Goal: Information Seeking & Learning: Check status

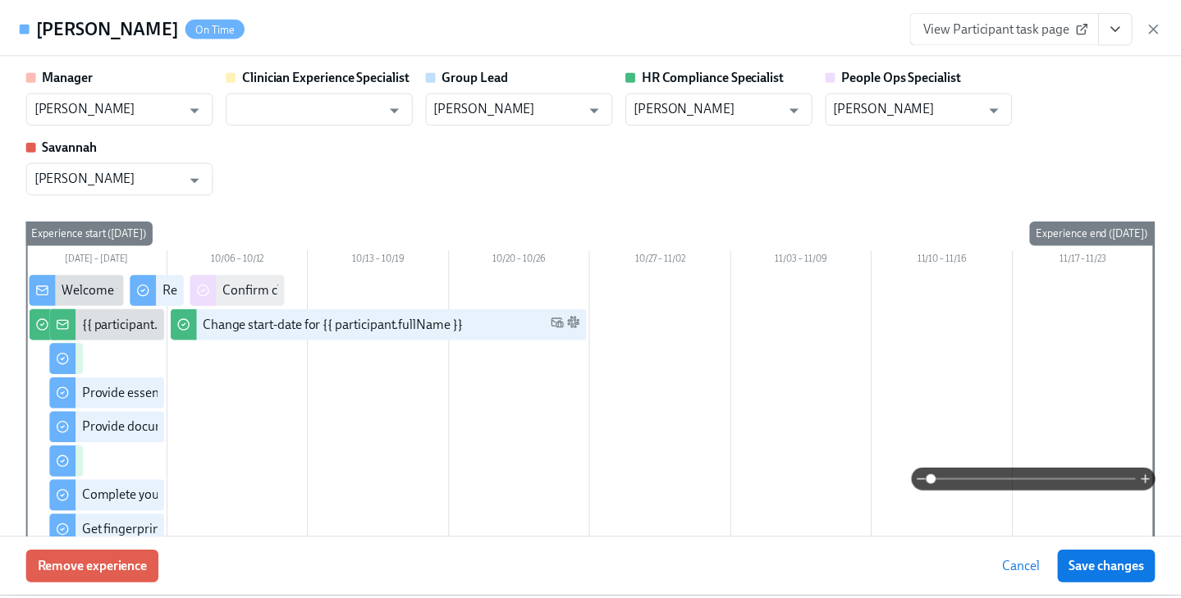
scroll to position [2360, 0]
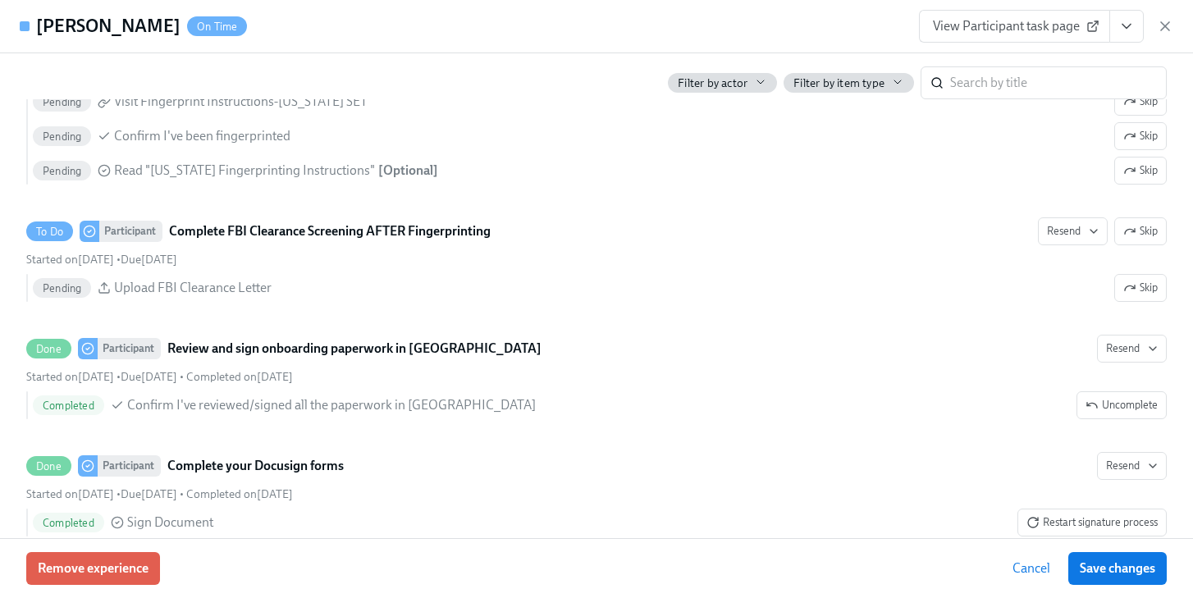
click at [1165, 24] on icon "button" at bounding box center [1165, 26] width 16 height 16
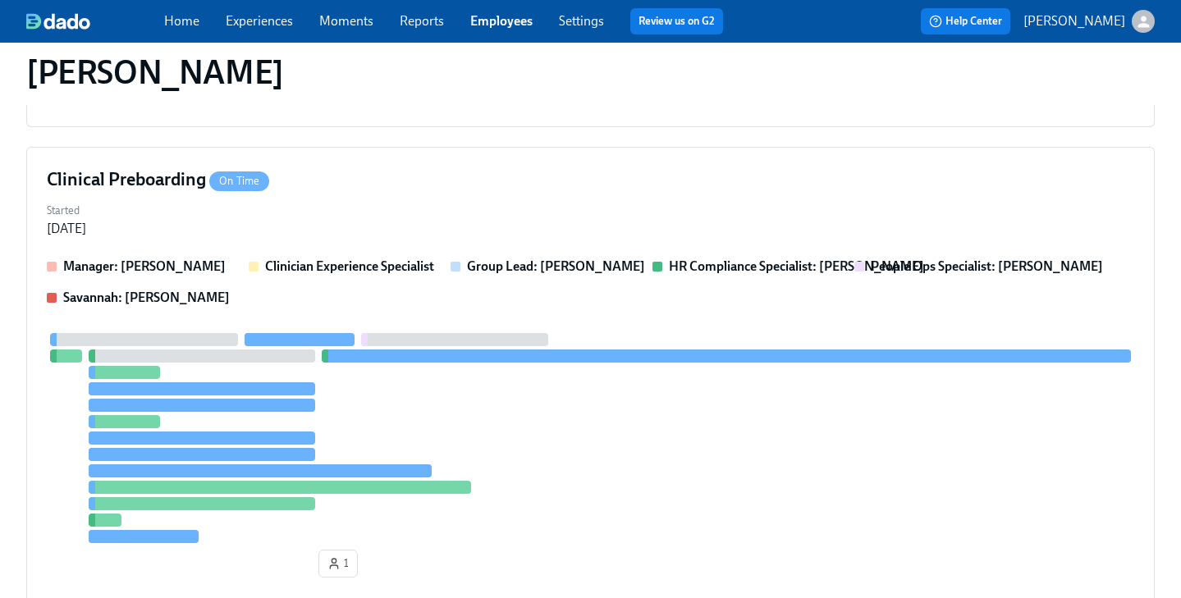
click at [265, 22] on link "Experiences" at bounding box center [259, 21] width 67 height 16
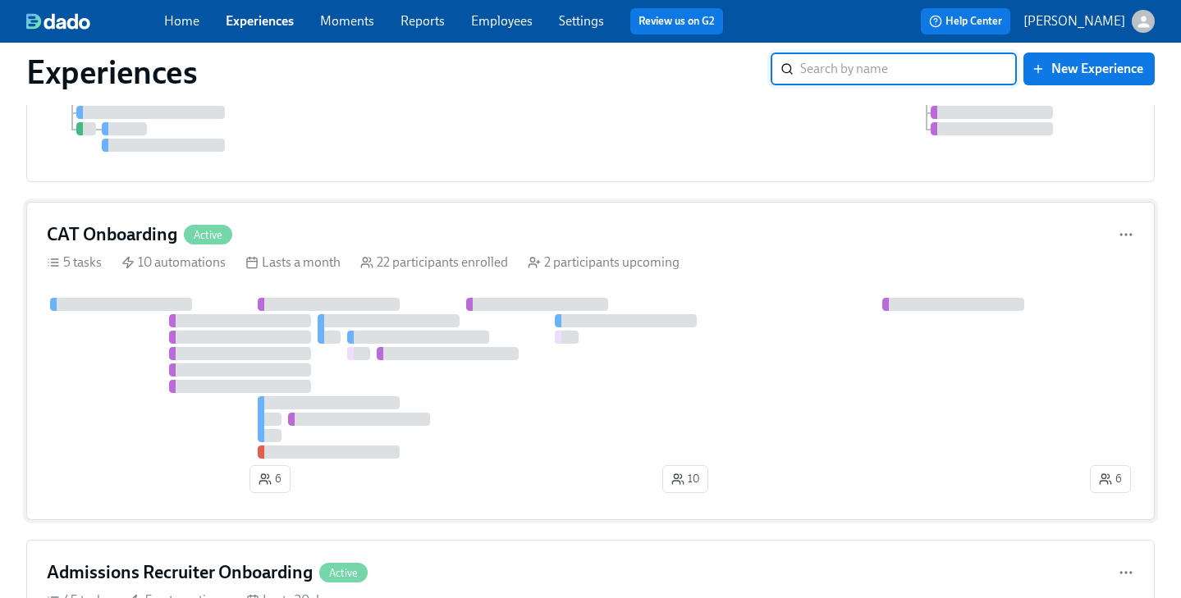
scroll to position [1039, 0]
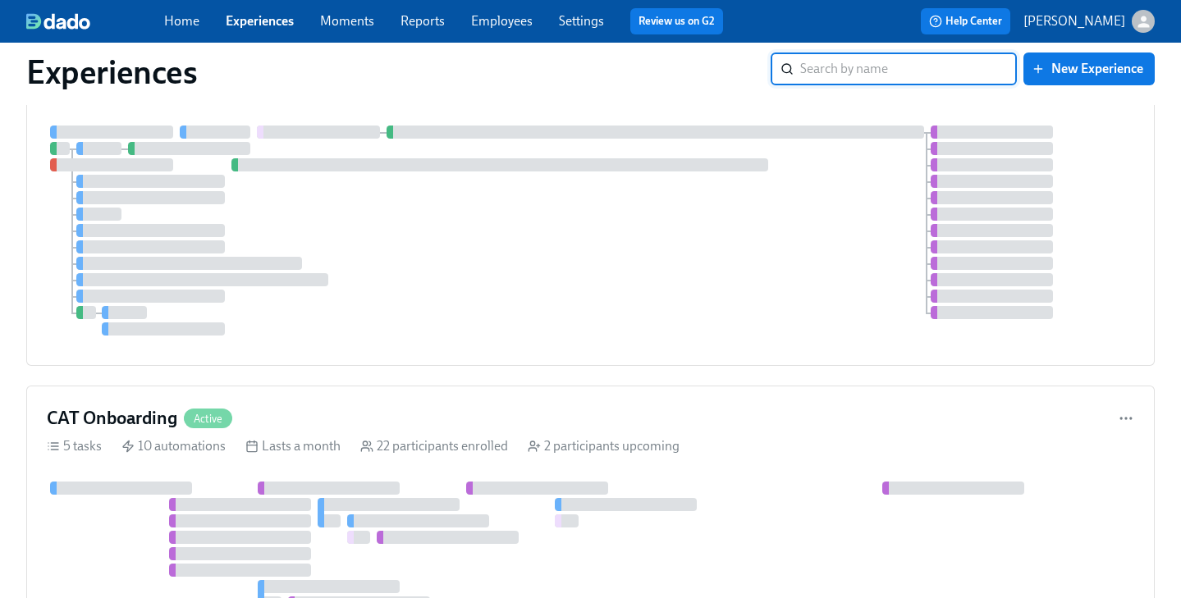
click at [916, 77] on input "search" at bounding box center [908, 69] width 217 height 33
type input "clinical"
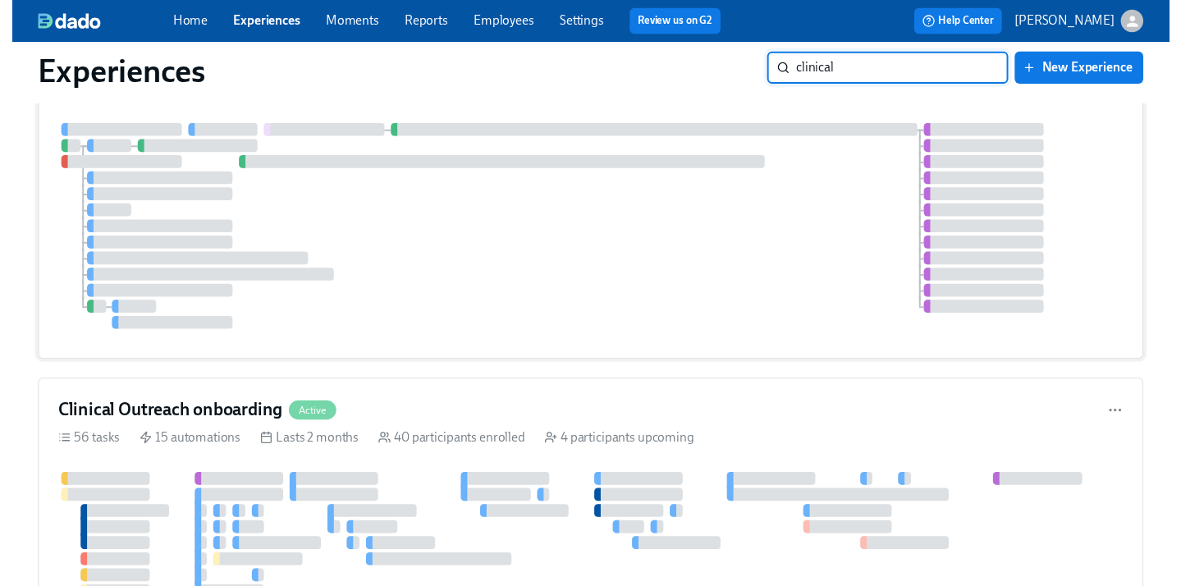
scroll to position [0, 0]
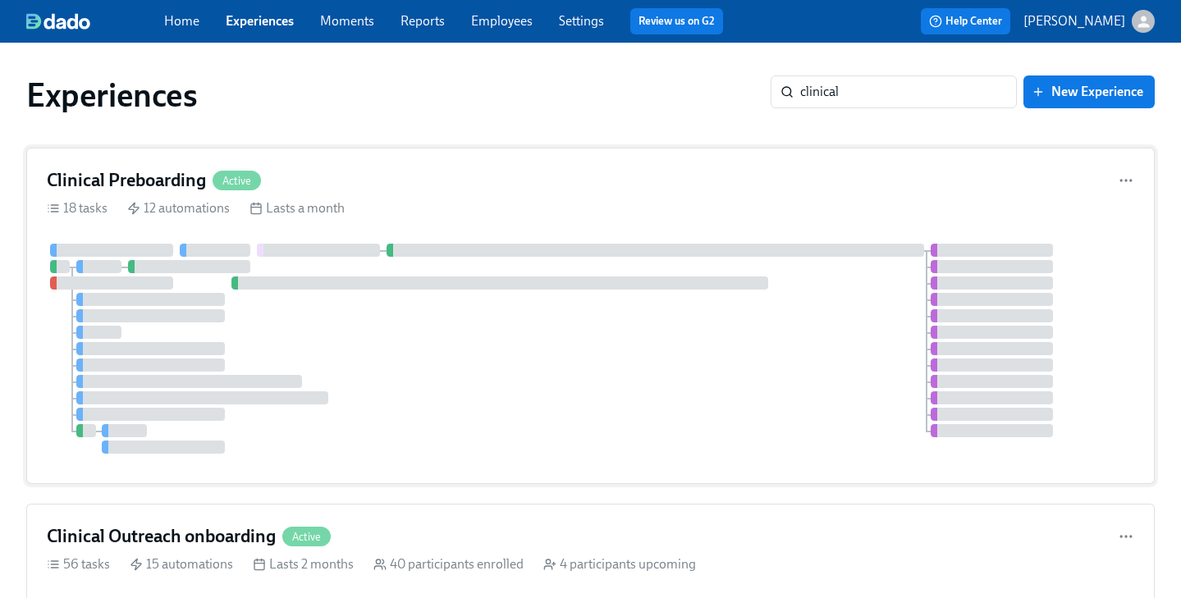
click at [573, 190] on div "Clinical Preboarding Active" at bounding box center [590, 180] width 1087 height 25
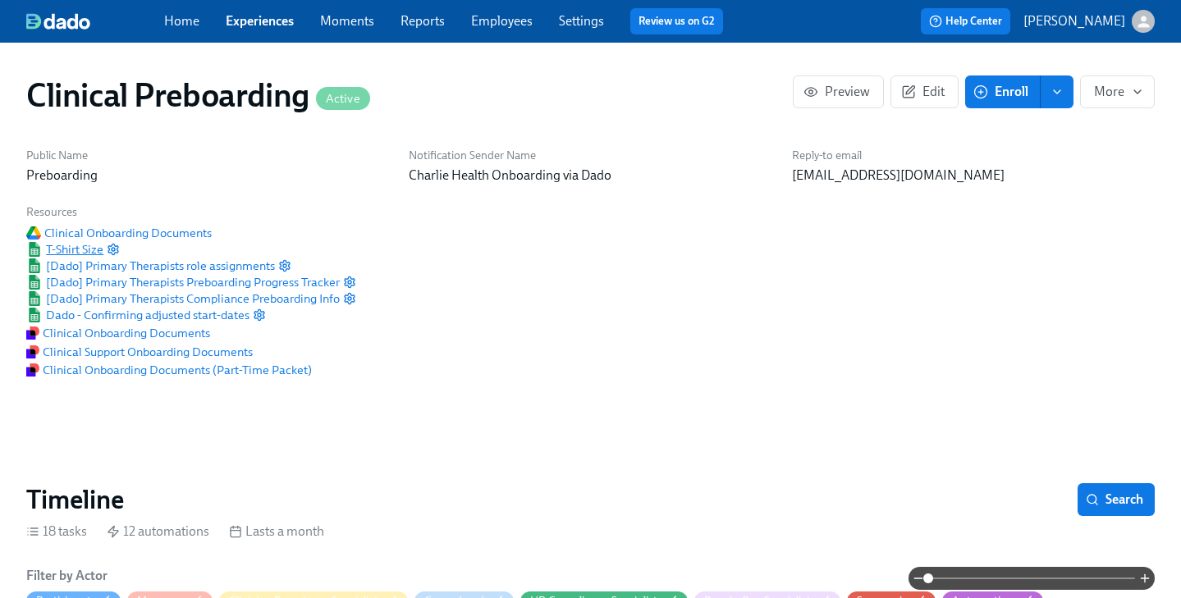
click at [84, 250] on span "T-Shirt Size" at bounding box center [64, 249] width 77 height 16
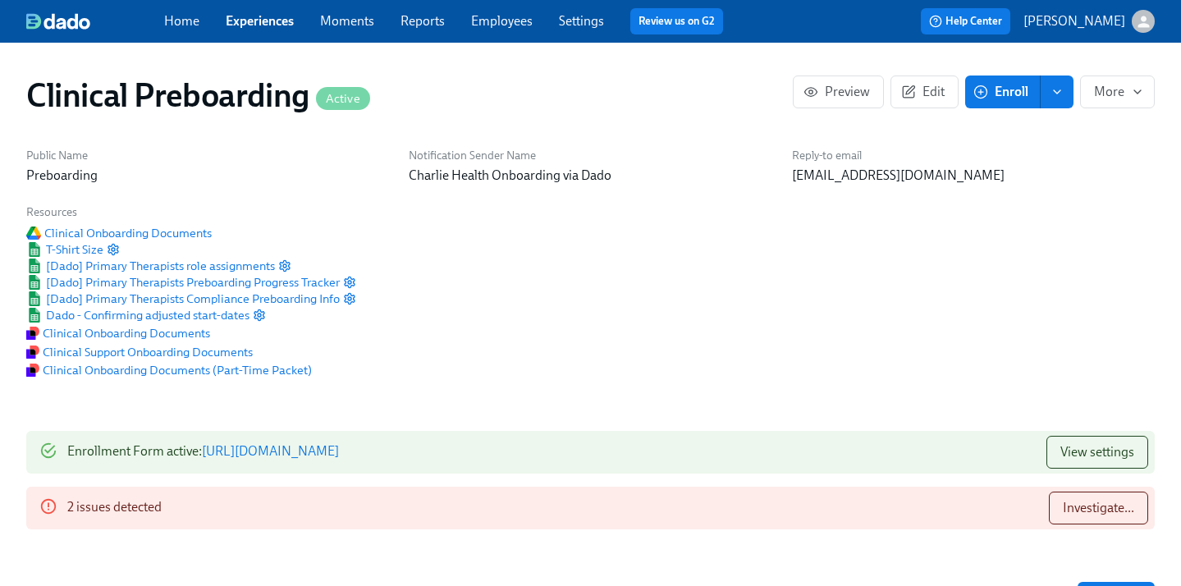
scroll to position [0, 19497]
click at [256, 22] on link "Experiences" at bounding box center [260, 21] width 68 height 16
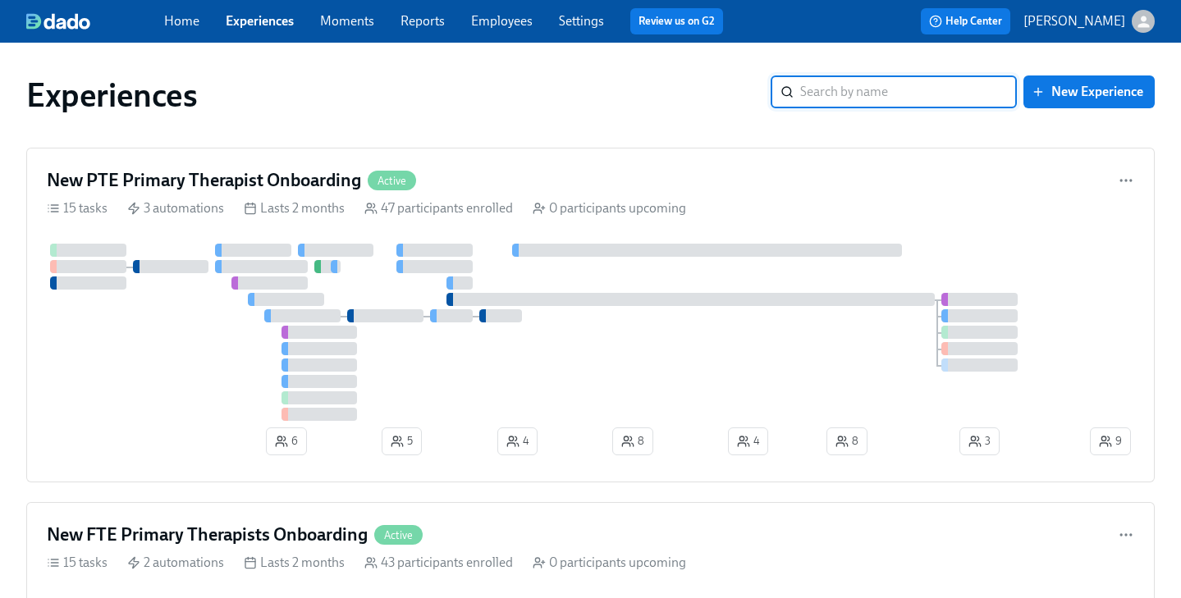
click at [809, 98] on input "search" at bounding box center [908, 91] width 217 height 33
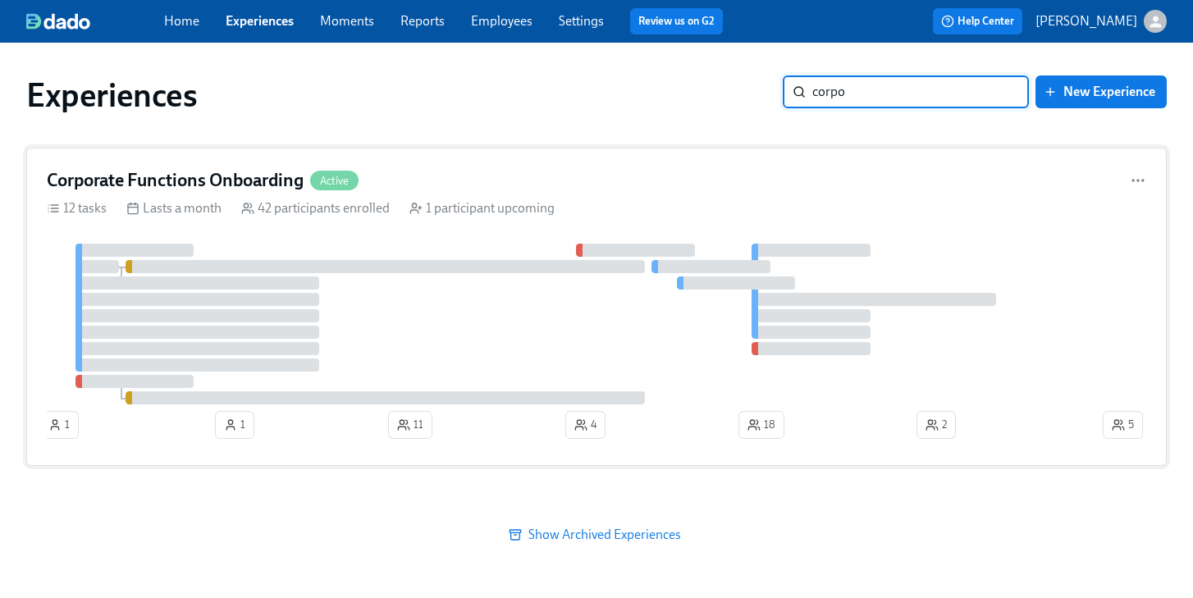
type input "corpo"
click at [543, 199] on div "Corporate Functions Onboarding Active 12 tasks Lasts a month 42 participants en…" at bounding box center [596, 307] width 1140 height 318
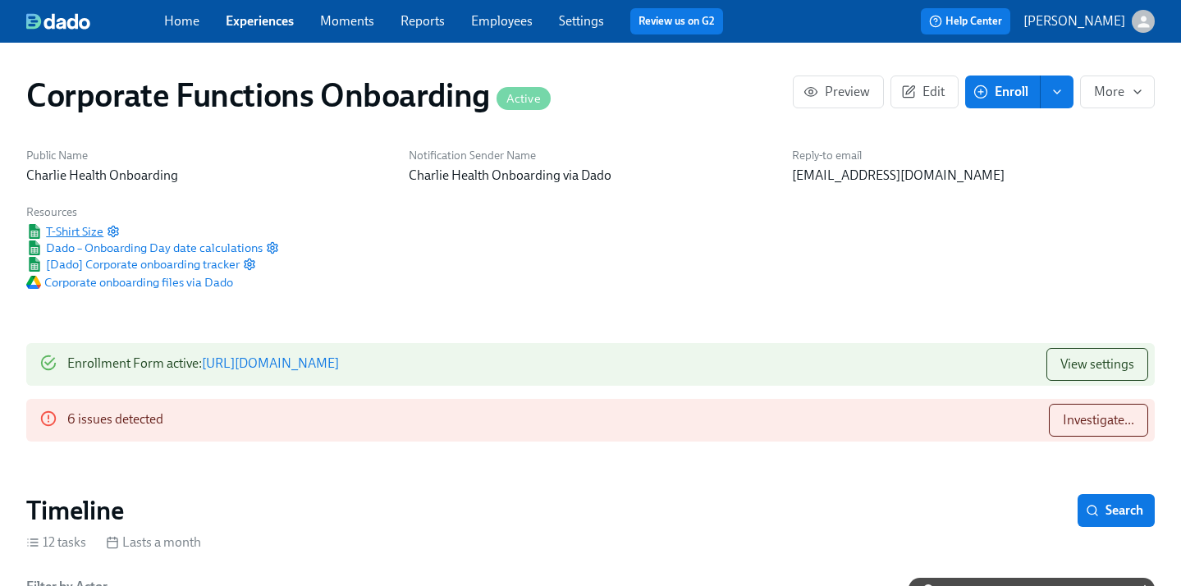
click at [93, 229] on span "T-Shirt Size" at bounding box center [64, 231] width 77 height 16
click at [477, 24] on link "Employees" at bounding box center [502, 21] width 62 height 16
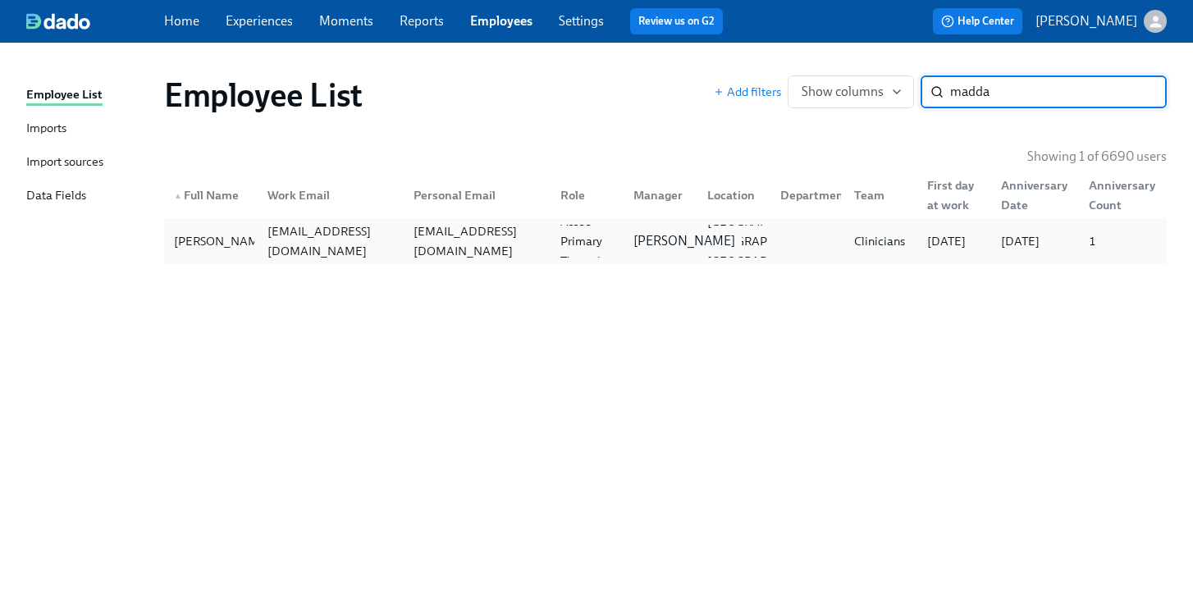
type input "madda"
click at [657, 249] on p "[PERSON_NAME]" at bounding box center [684, 241] width 102 height 18
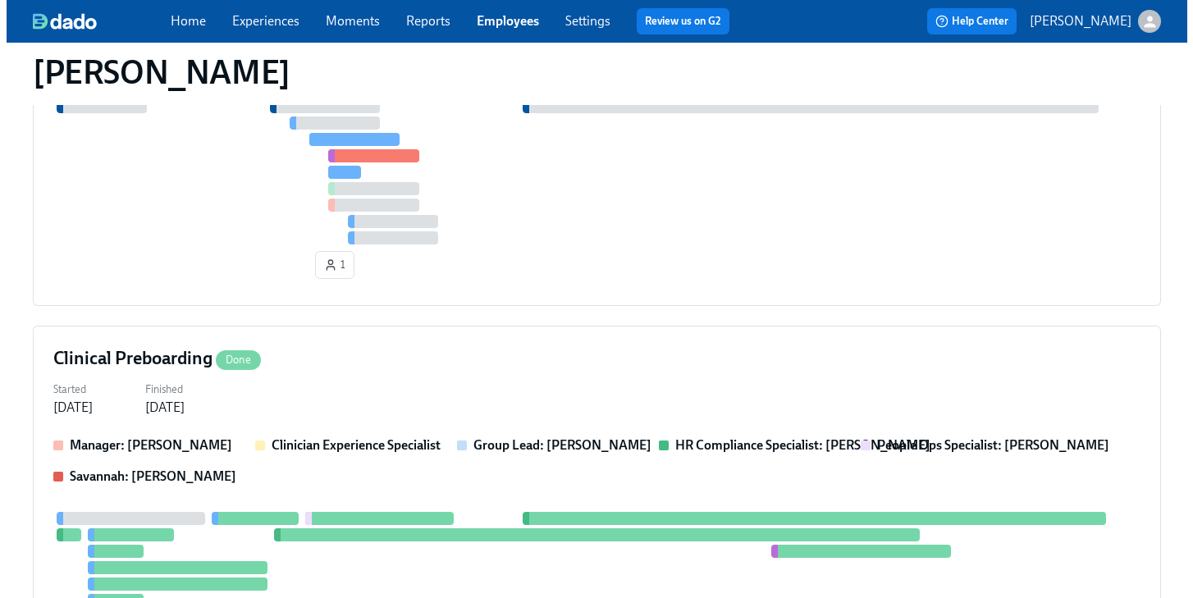
scroll to position [857, 0]
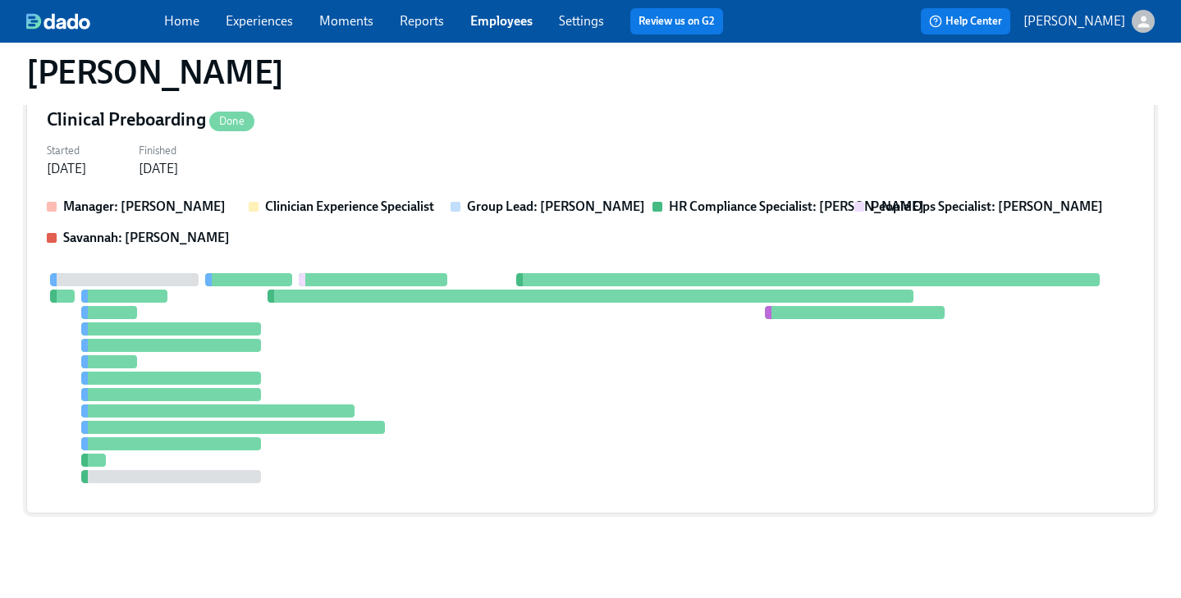
click at [497, 310] on div at bounding box center [590, 378] width 1087 height 210
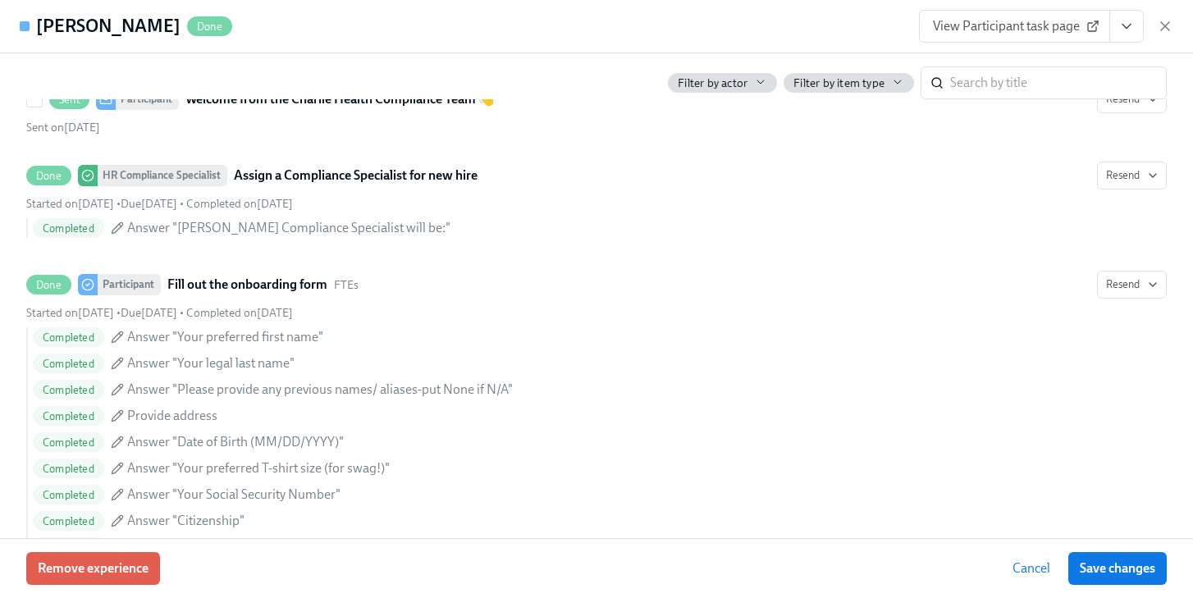
scroll to position [264, 0]
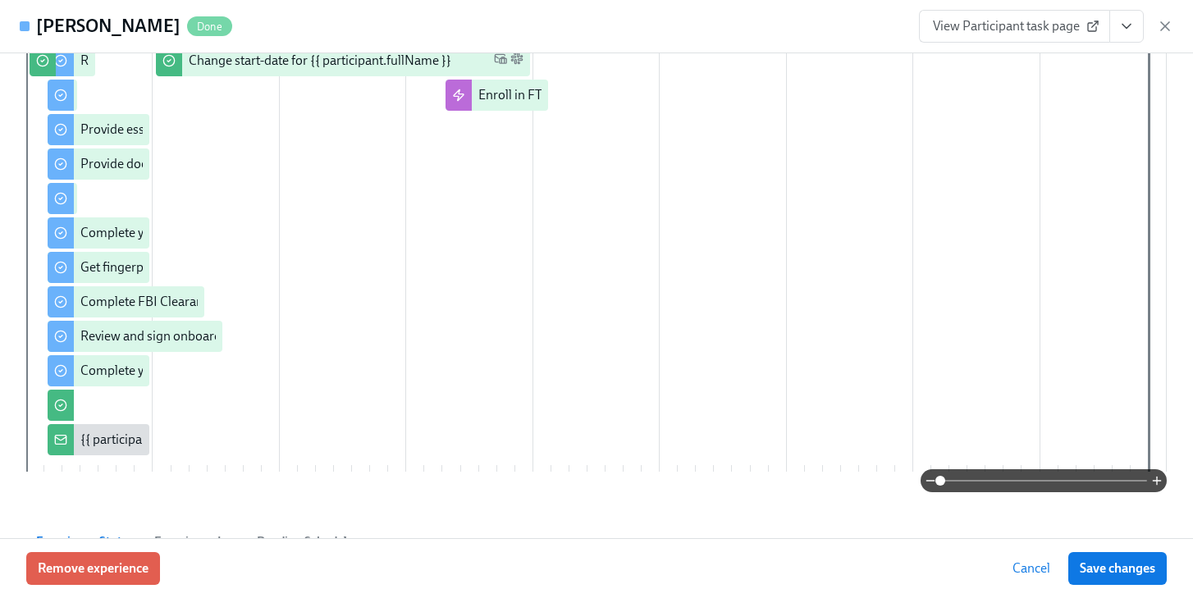
click at [1066, 30] on span "View Participant task page" at bounding box center [1014, 26] width 163 height 16
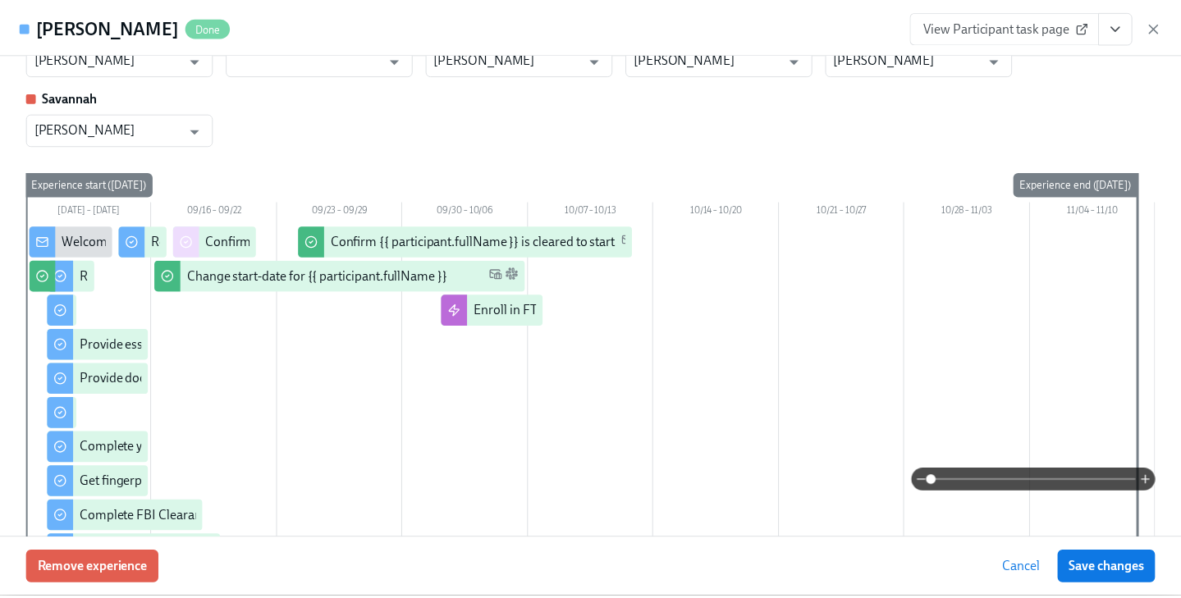
scroll to position [0, 0]
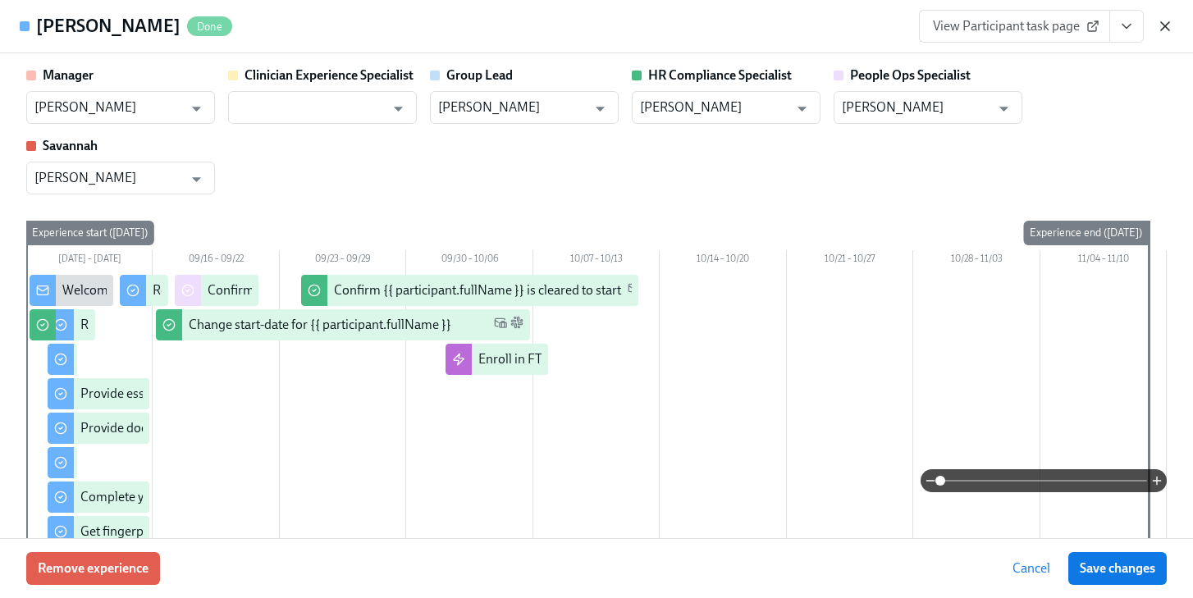
click at [1165, 23] on icon "button" at bounding box center [1165, 26] width 16 height 16
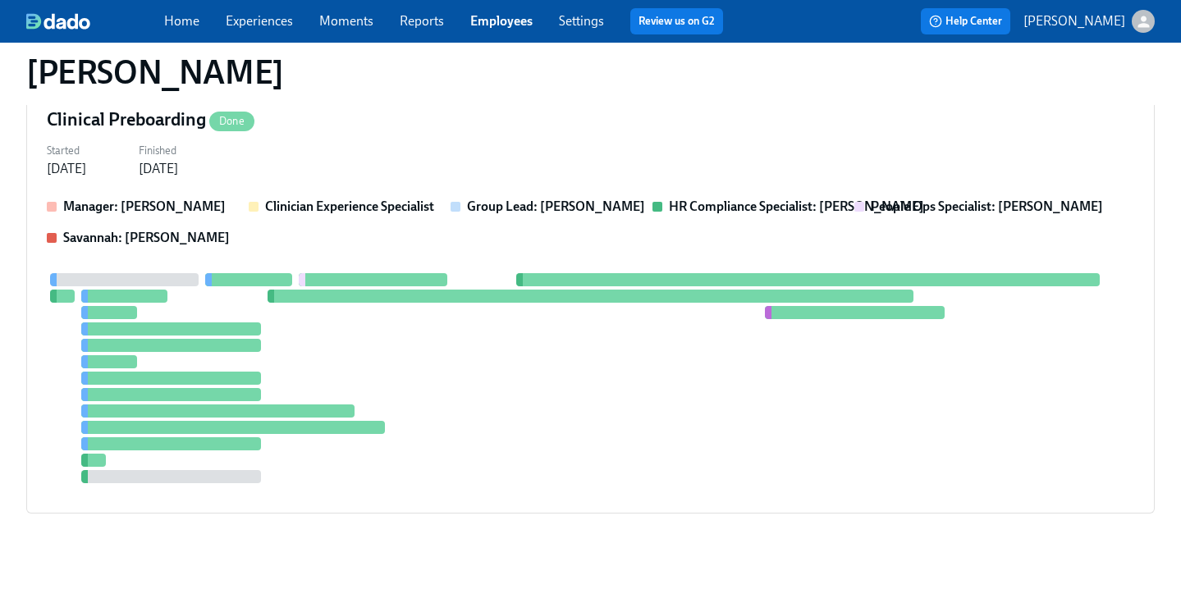
click at [482, 20] on link "Employees" at bounding box center [501, 21] width 62 height 16
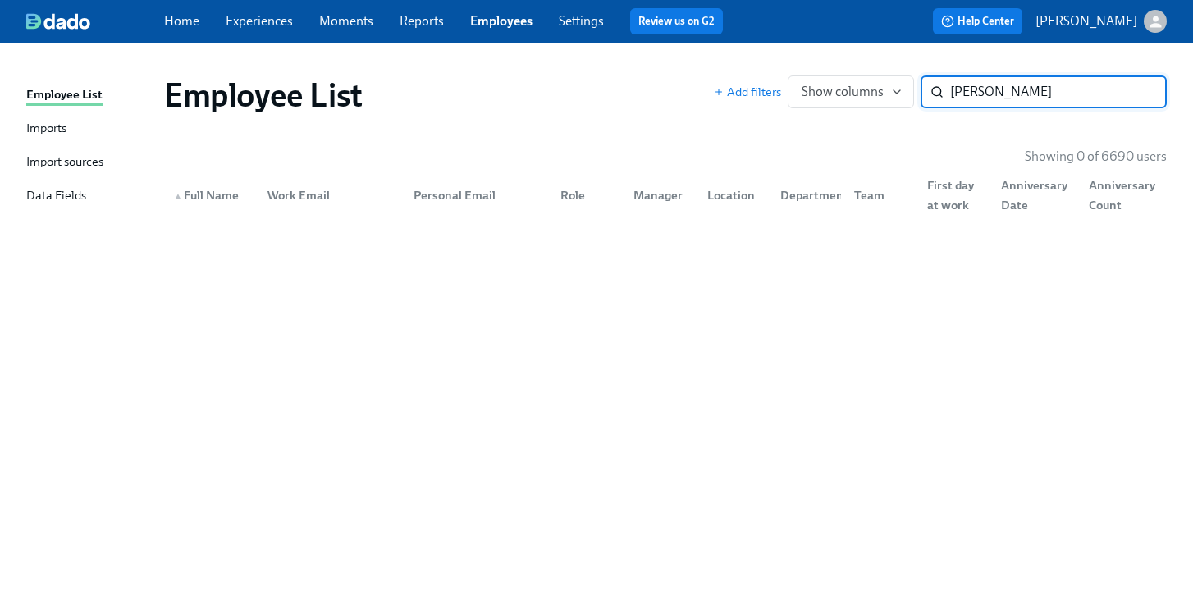
drag, startPoint x: 1053, startPoint y: 97, endPoint x: 710, endPoint y: 66, distance: 343.4
click at [710, 66] on div "Employee List Add filters Show columns [PERSON_NAME] ​" at bounding box center [665, 95] width 1029 height 66
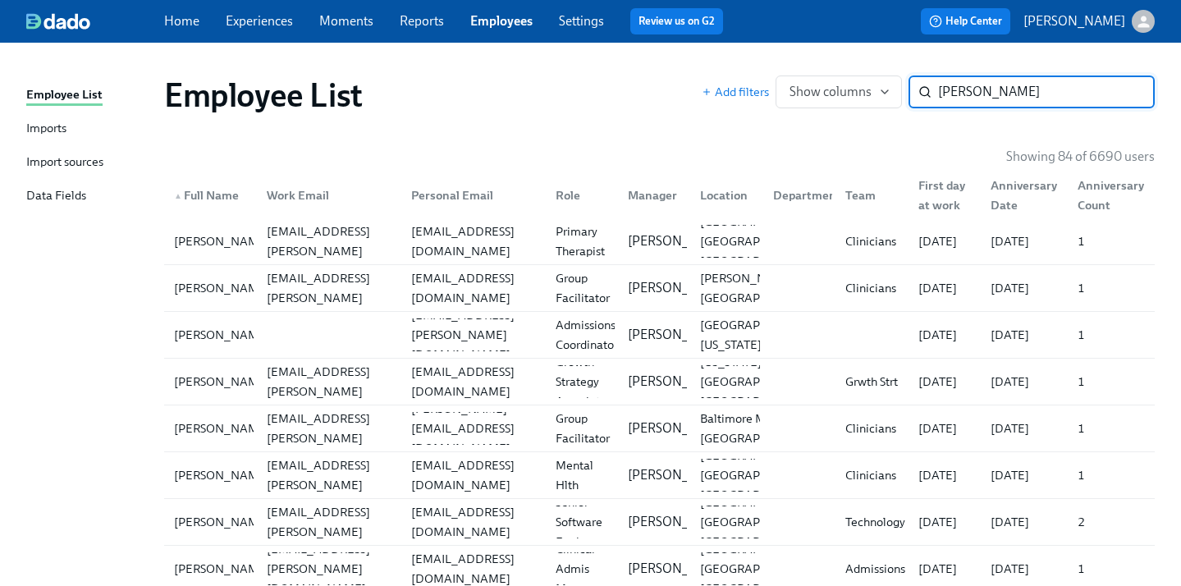
type input "[PERSON_NAME]"
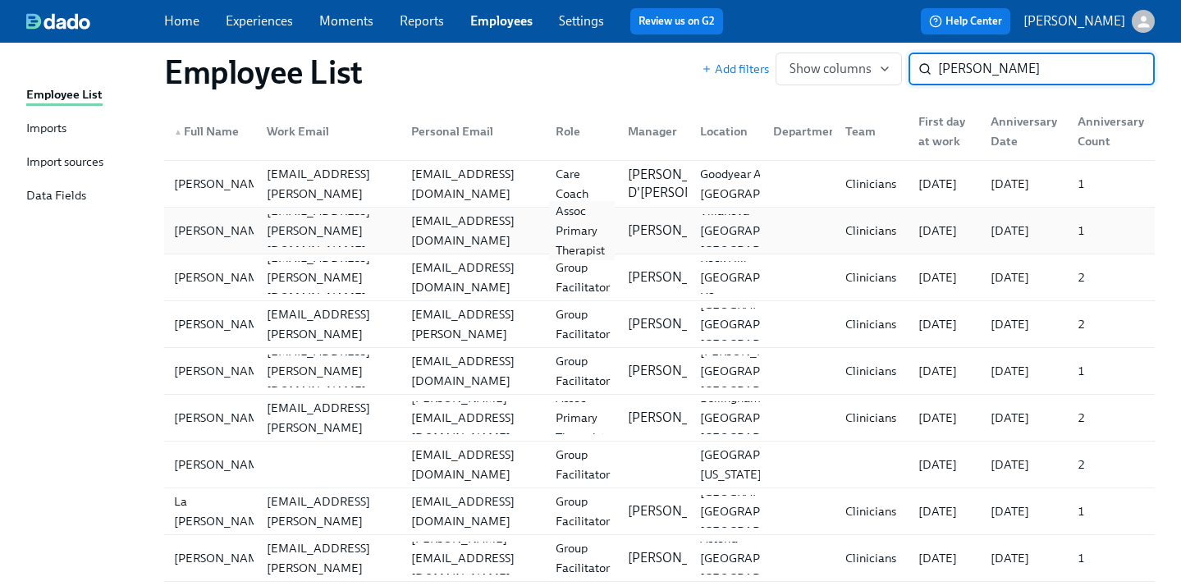
scroll to position [1633, 0]
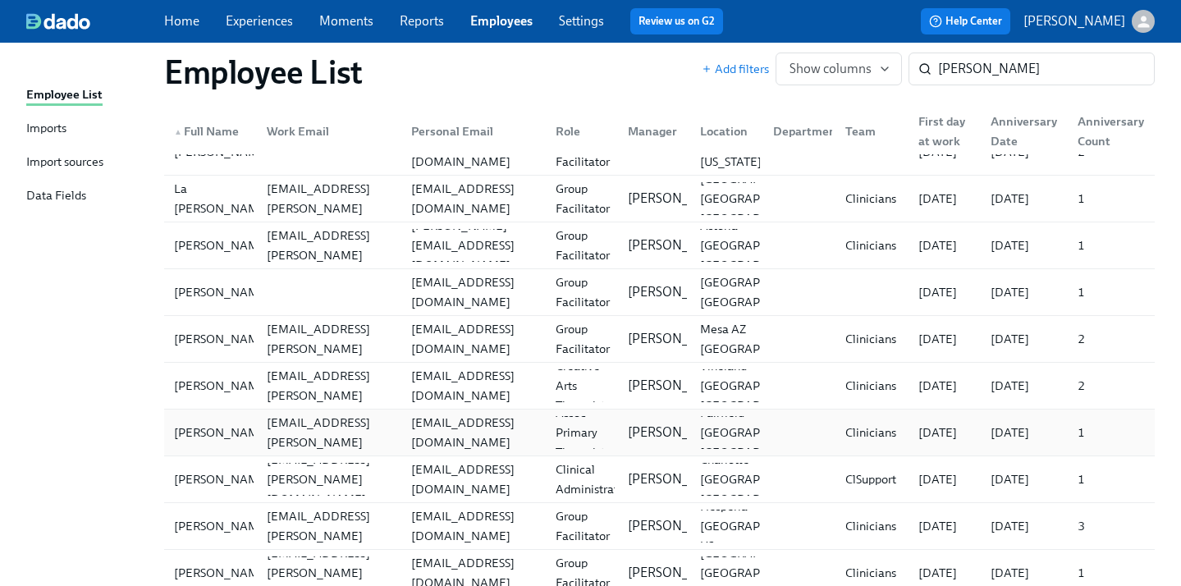
click at [443, 432] on div "[EMAIL_ADDRESS][DOMAIN_NAME]" at bounding box center [473, 432] width 138 height 39
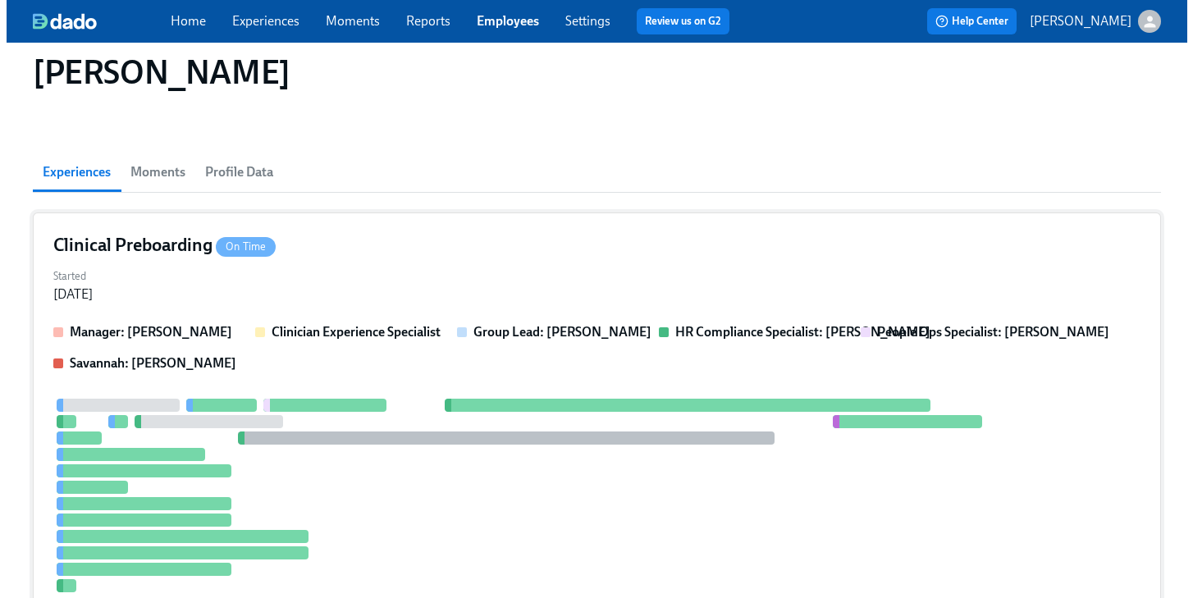
scroll to position [94, 0]
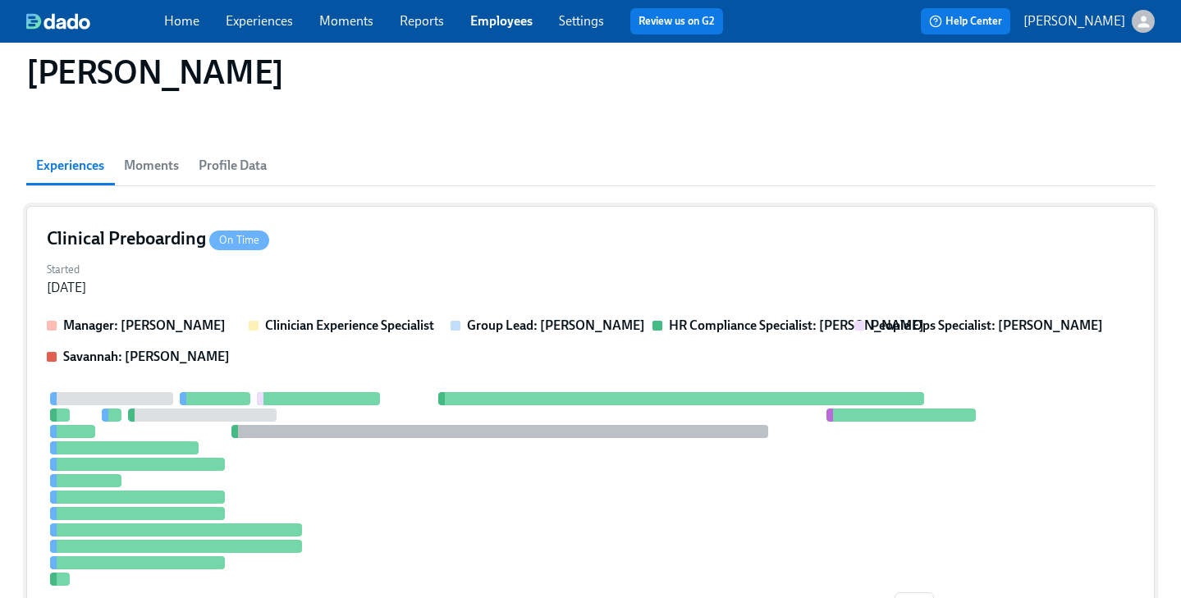
click at [612, 265] on div "Started [DATE]" at bounding box center [590, 277] width 1087 height 39
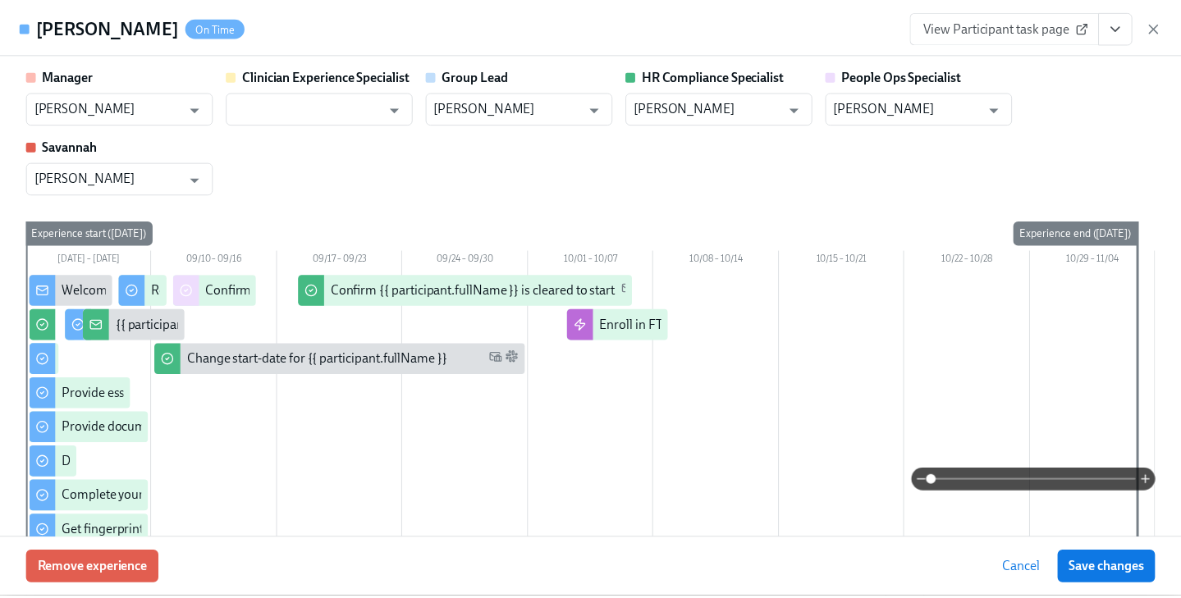
scroll to position [28, 0]
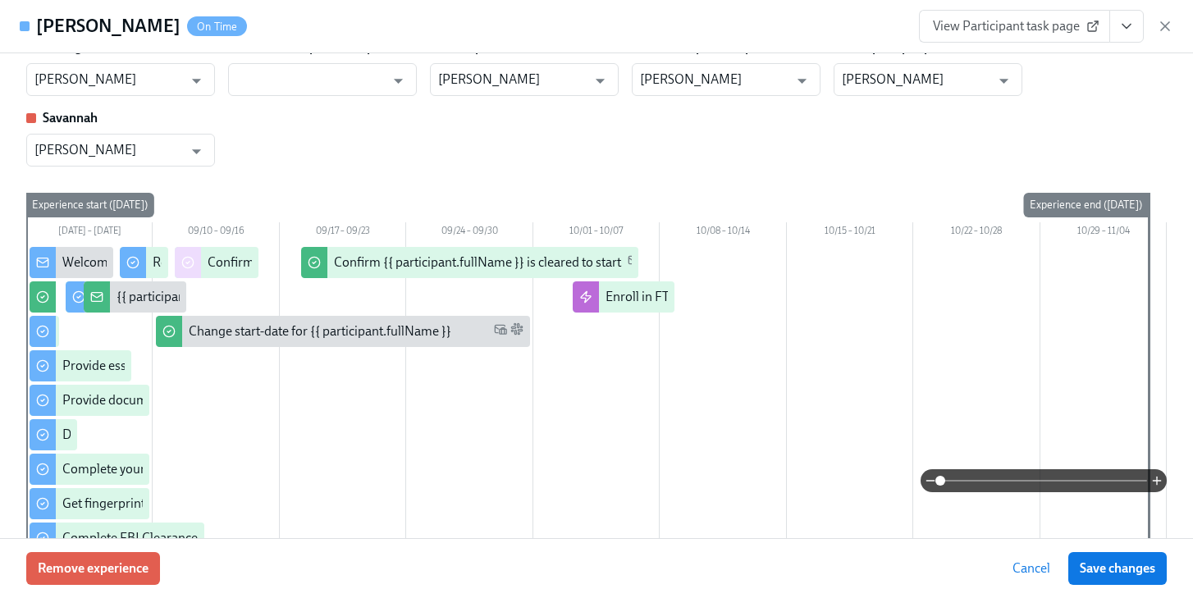
click at [1046, 28] on span "View Participant task page" at bounding box center [1014, 26] width 163 height 16
click at [1165, 23] on icon "button" at bounding box center [1165, 26] width 16 height 16
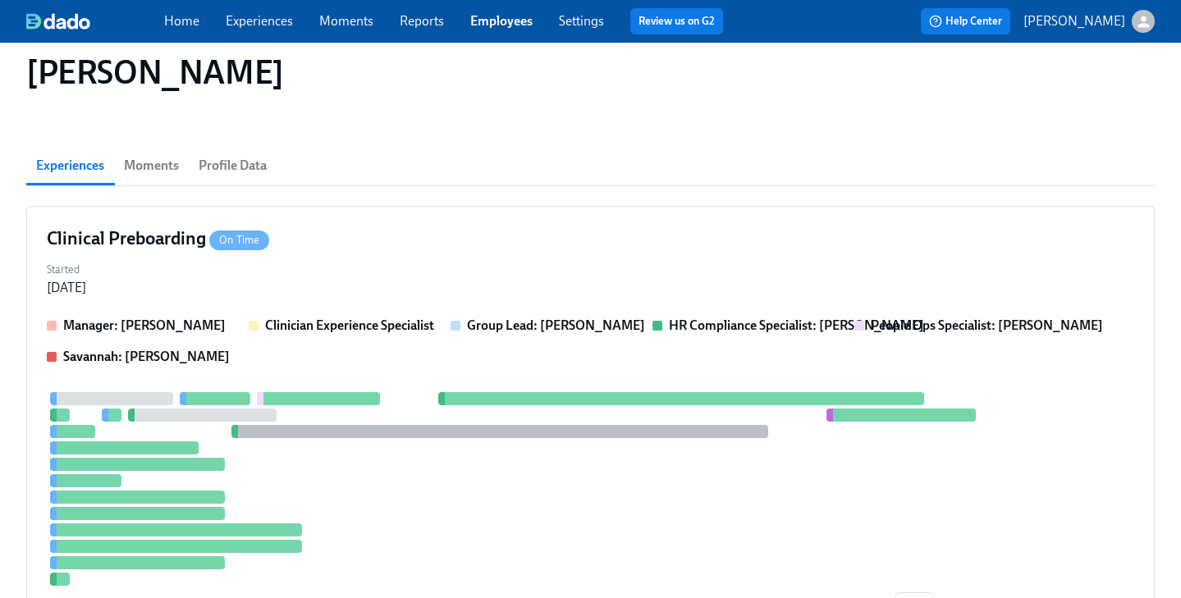
click at [484, 23] on link "Employees" at bounding box center [501, 21] width 62 height 16
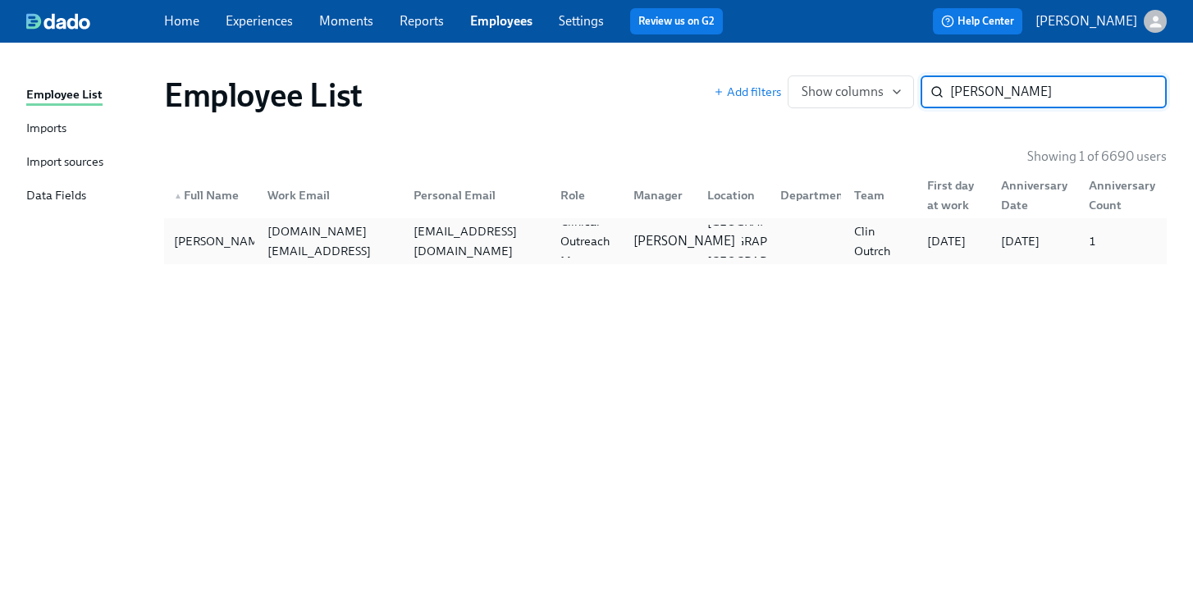
type input "[PERSON_NAME]"
click at [674, 233] on p "[PERSON_NAME]" at bounding box center [684, 241] width 102 height 18
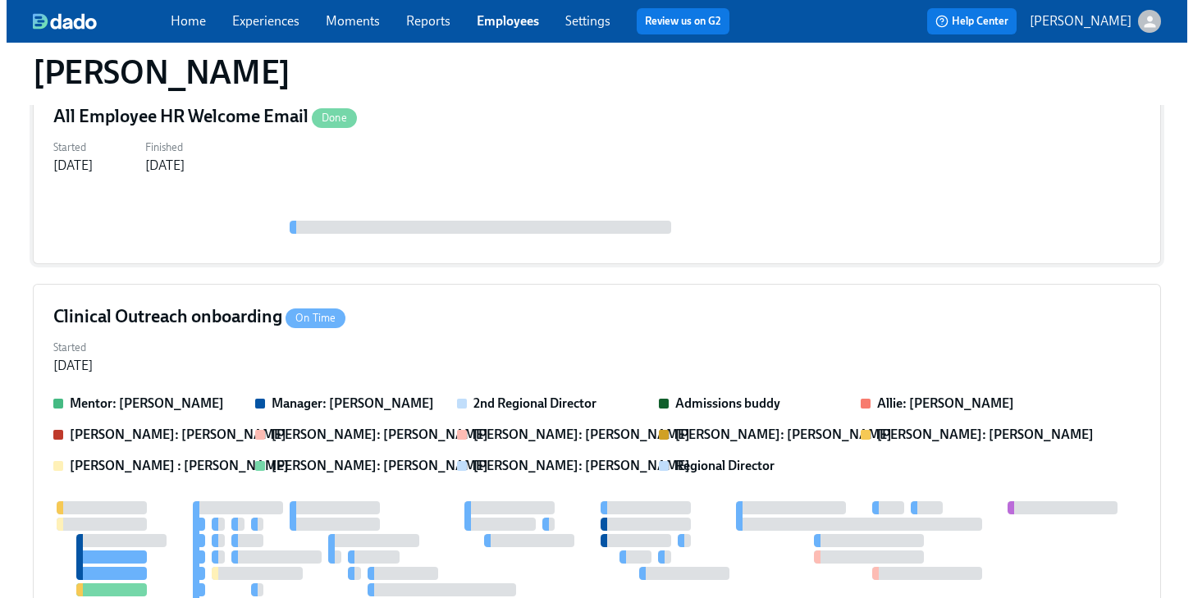
scroll to position [339, 0]
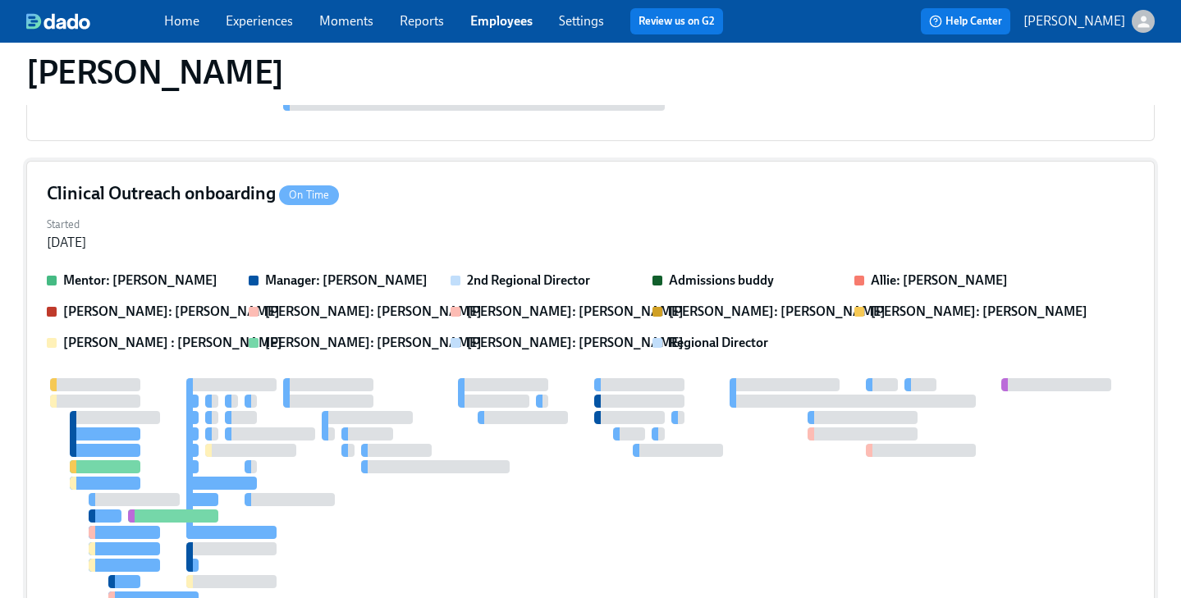
click at [555, 185] on div "Clinical Outreach onboarding On Time" at bounding box center [590, 193] width 1087 height 25
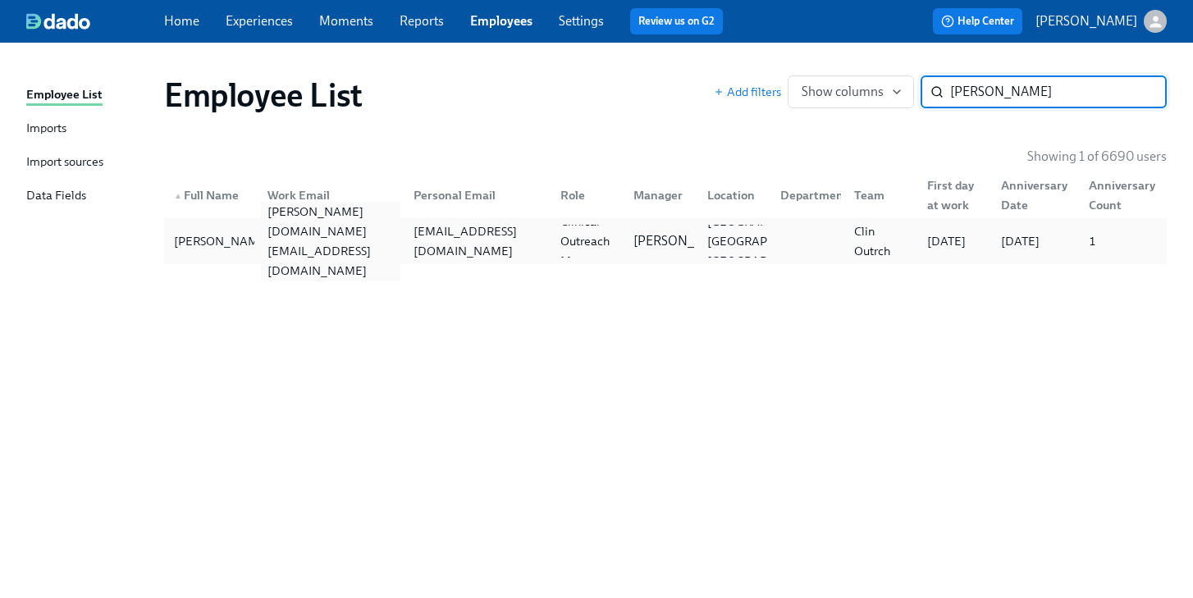
click at [400, 232] on div "[PERSON_NAME][DOMAIN_NAME][EMAIL_ADDRESS][DOMAIN_NAME]" at bounding box center [330, 241] width 139 height 79
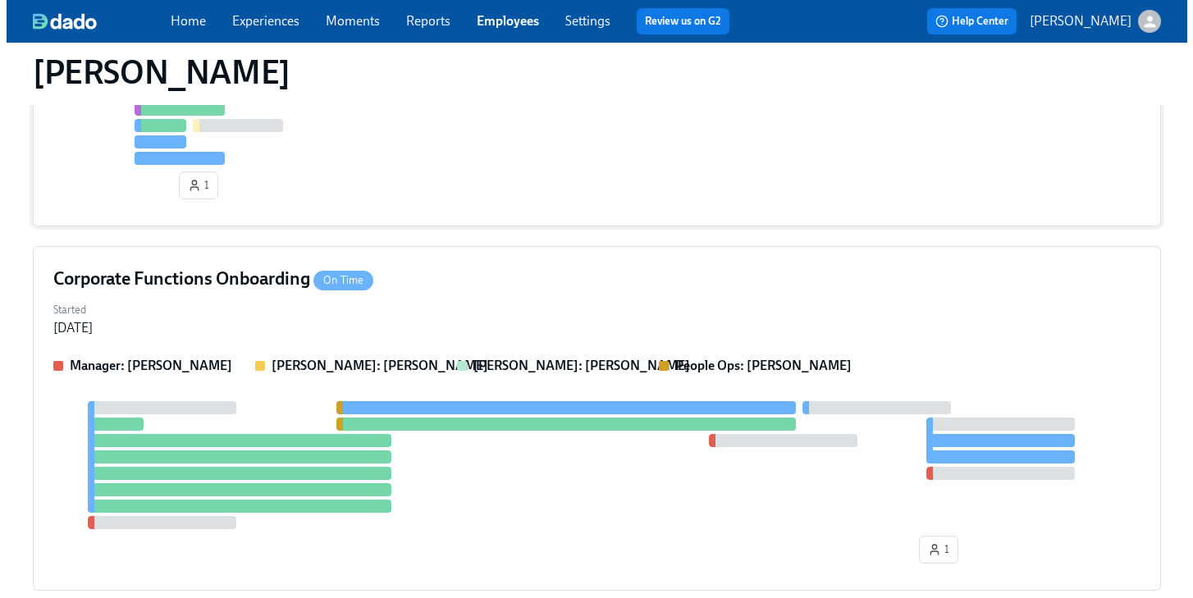
scroll to position [1044, 0]
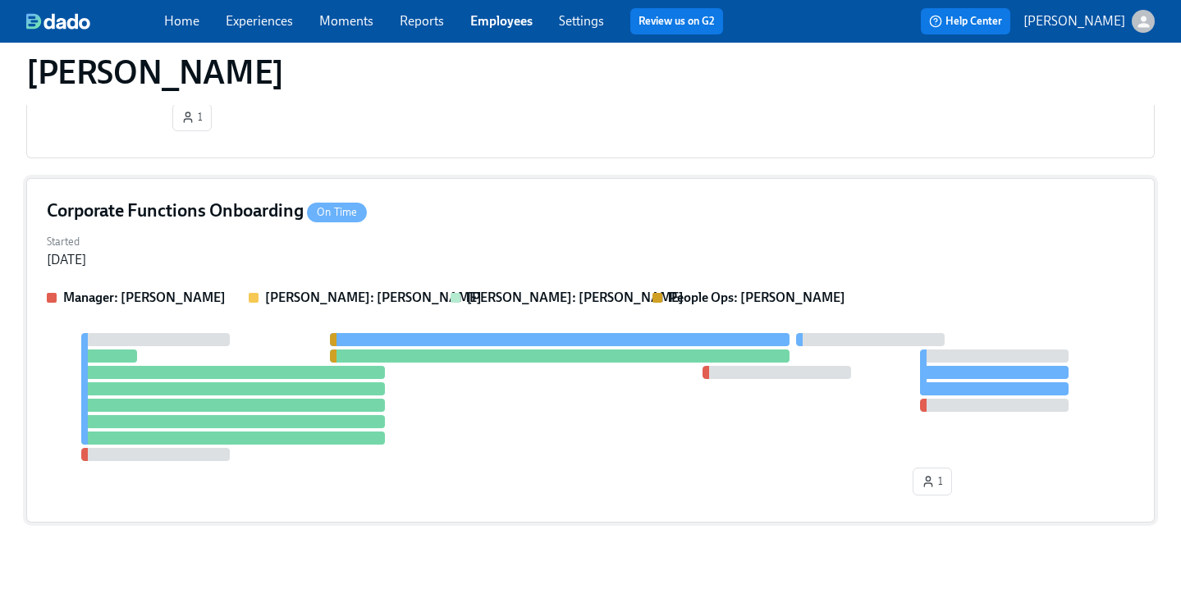
click at [529, 209] on div "Corporate Functions Onboarding On Time" at bounding box center [590, 211] width 1087 height 25
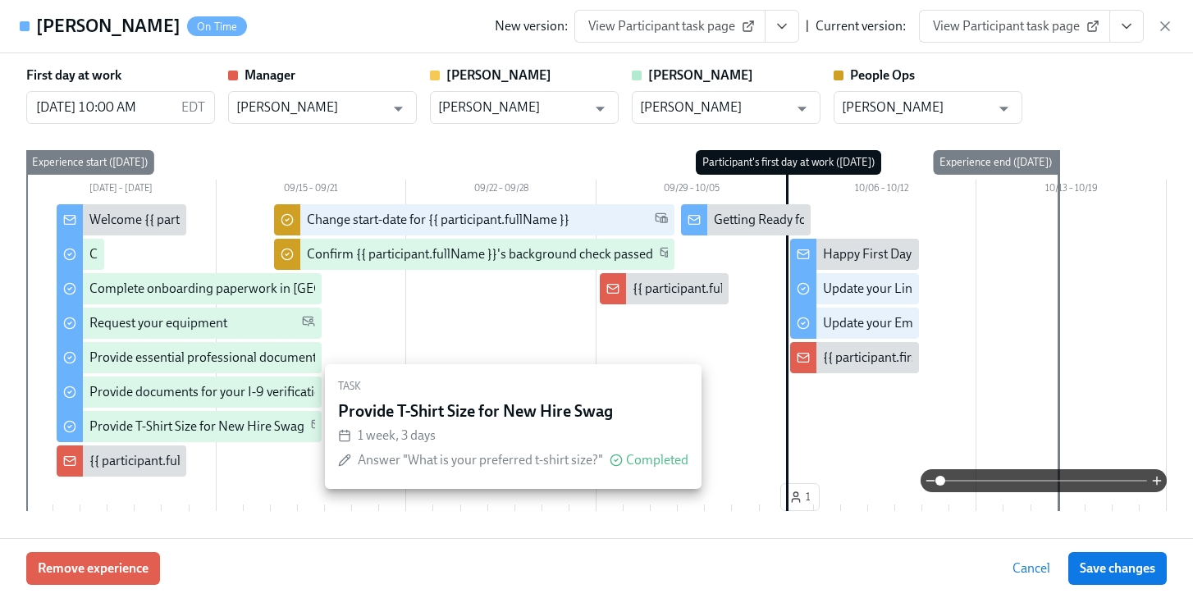
click at [240, 432] on div "Provide T-Shirt Size for New Hire Swag" at bounding box center [196, 427] width 215 height 18
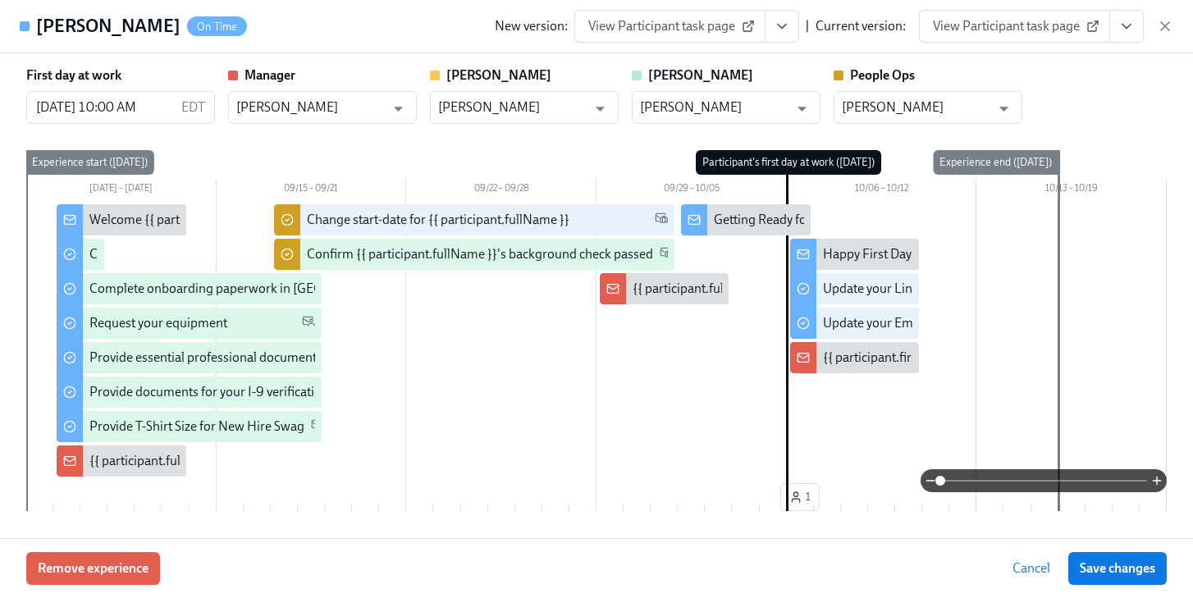
click at [1022, 30] on span "View Participant task page" at bounding box center [1014, 26] width 163 height 16
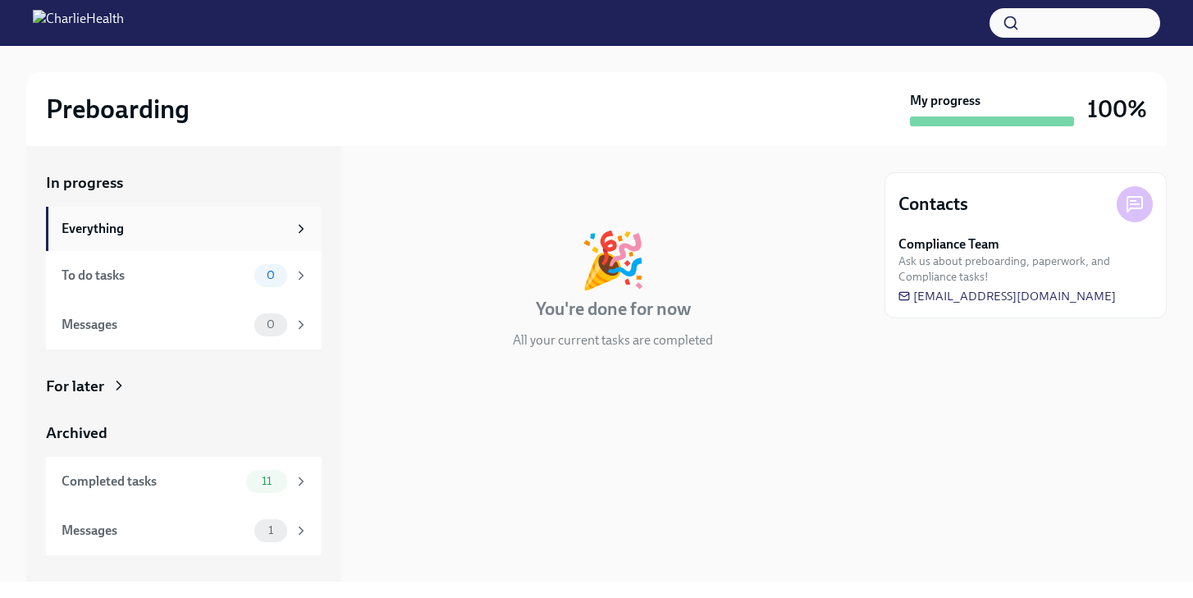
click at [186, 235] on div "Everything" at bounding box center [175, 229] width 226 height 18
click at [297, 228] on icon at bounding box center [301, 229] width 15 height 15
click at [220, 267] on div "To do tasks" at bounding box center [155, 276] width 186 height 18
click at [163, 477] on div "Completed tasks" at bounding box center [151, 482] width 178 height 18
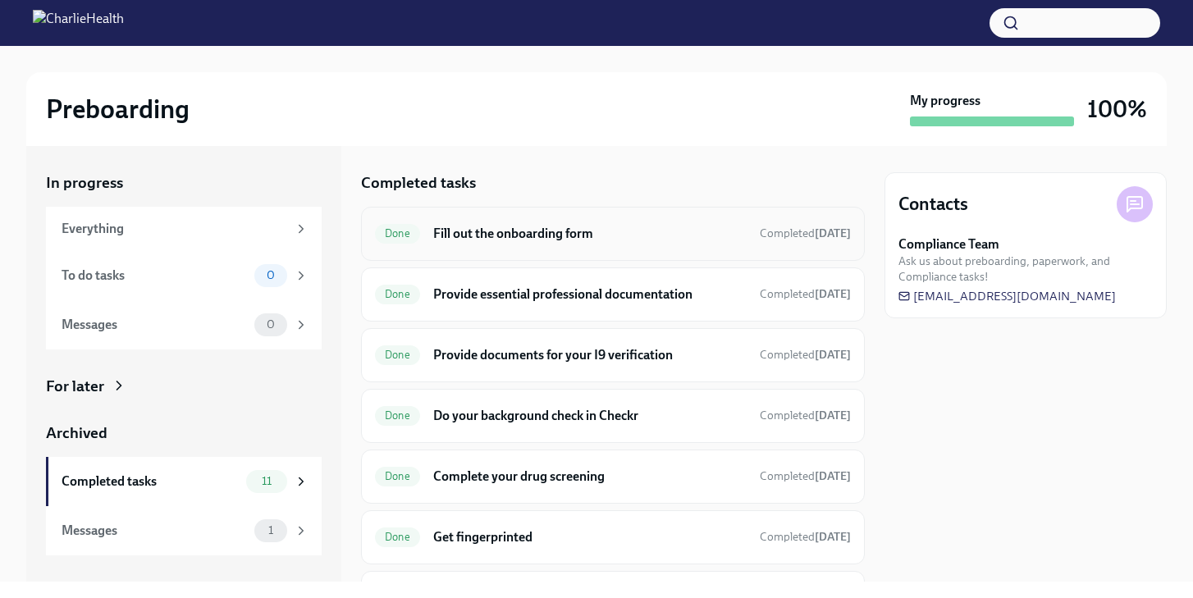
click at [578, 234] on h6 "Fill out the onboarding form" at bounding box center [589, 234] width 313 height 18
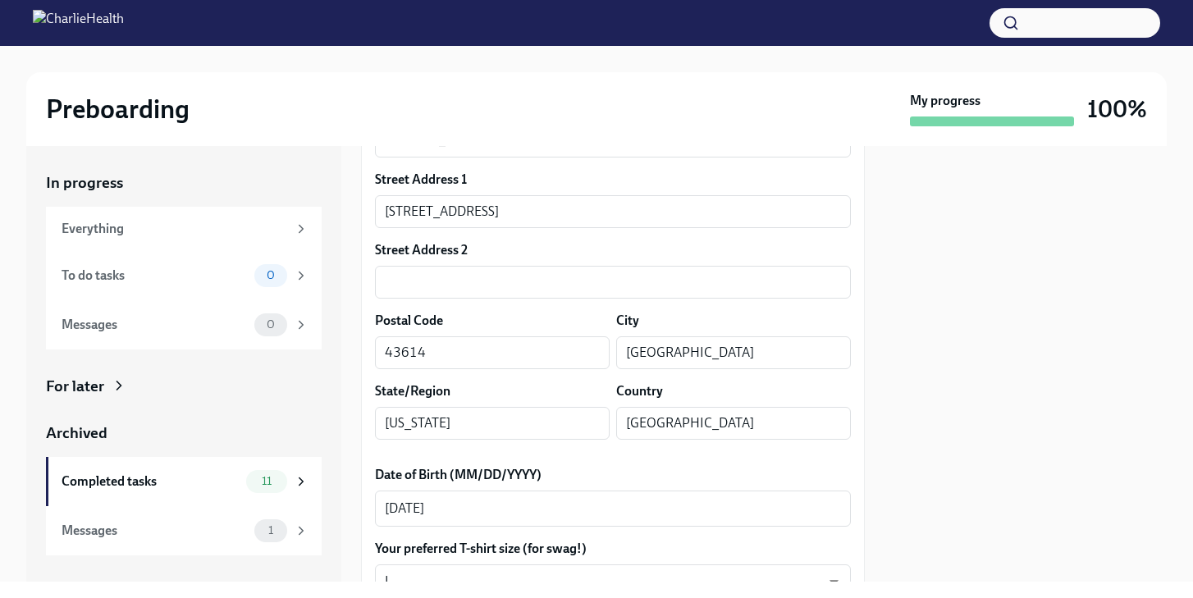
scroll to position [639, 0]
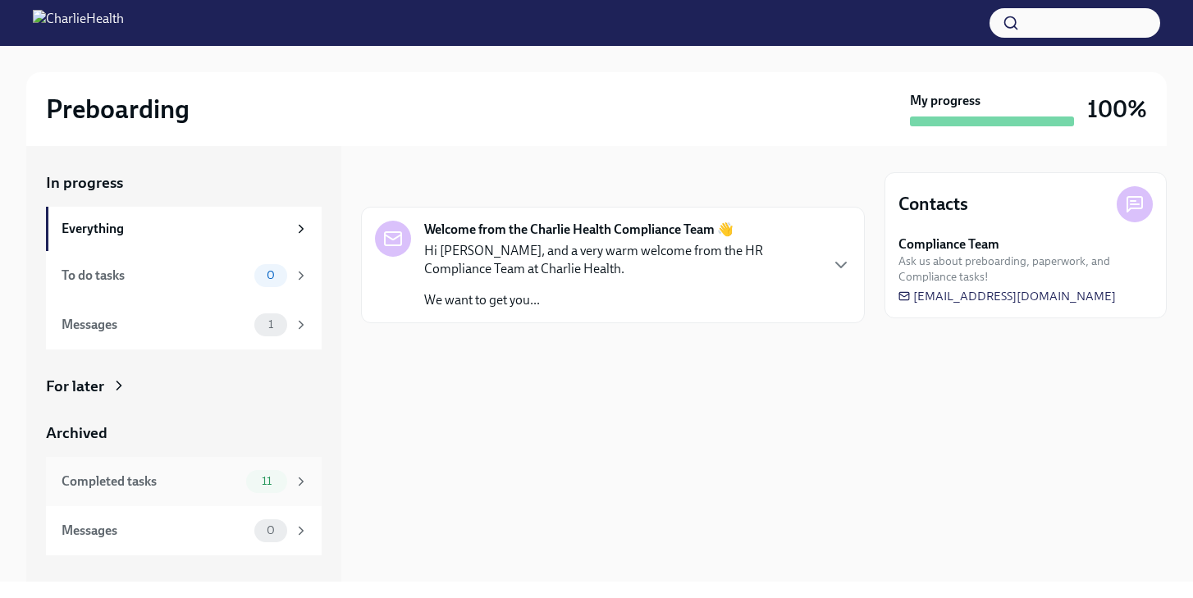
click at [118, 484] on div "Completed tasks" at bounding box center [151, 482] width 178 height 18
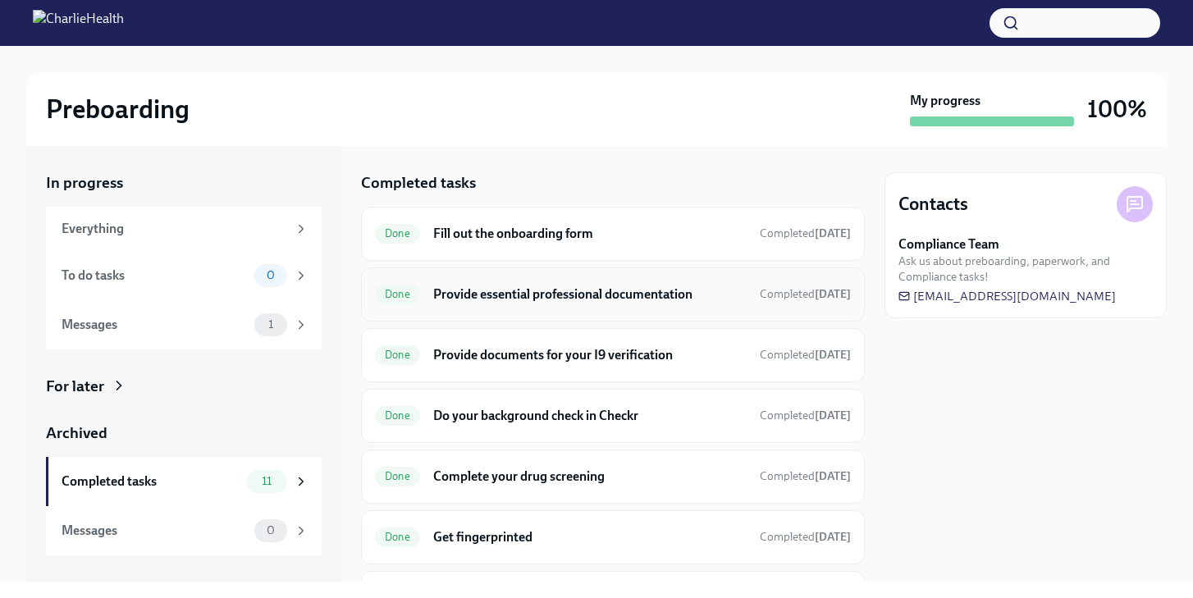
click at [569, 302] on h6 "Provide essential professional documentation" at bounding box center [589, 294] width 313 height 18
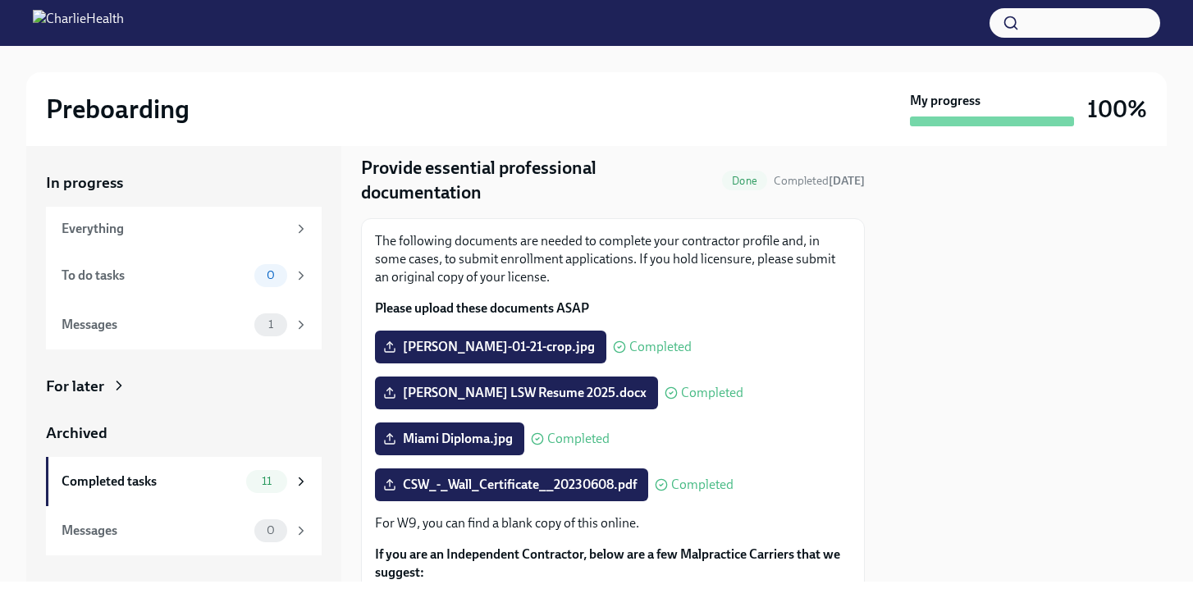
scroll to position [214, 0]
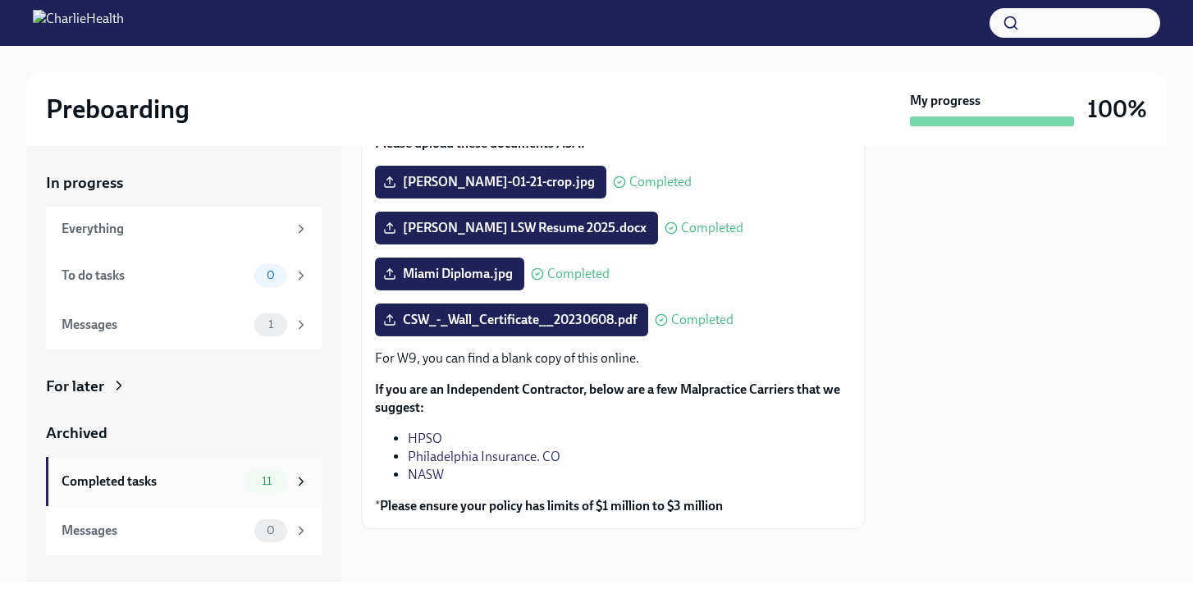
click at [126, 487] on div "Completed tasks" at bounding box center [151, 482] width 178 height 18
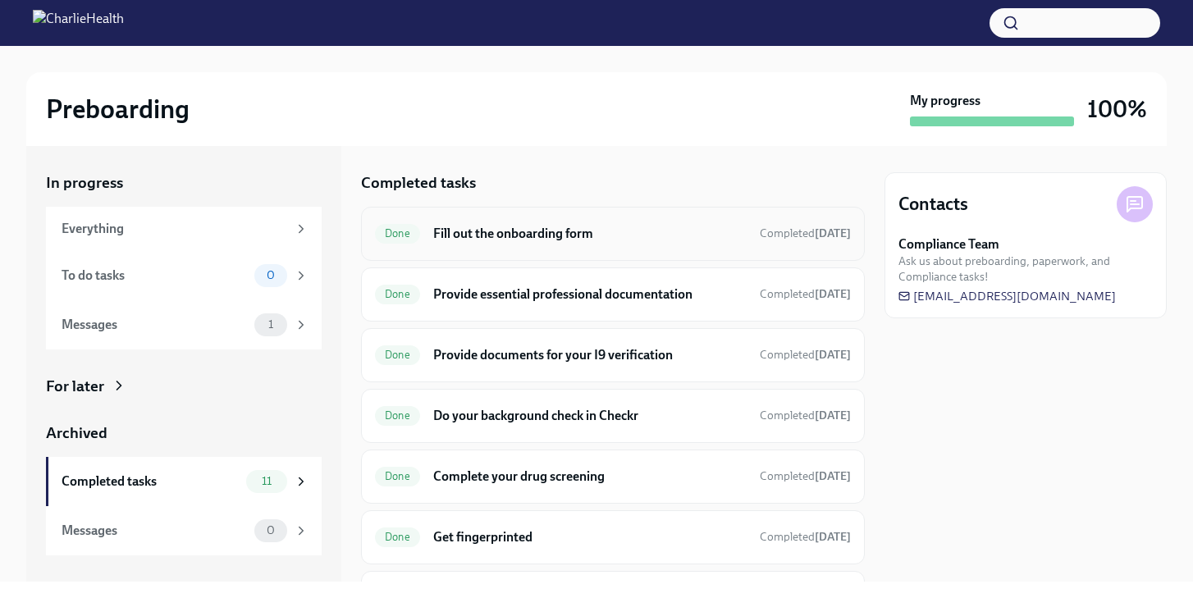
click at [547, 238] on h6 "Fill out the onboarding form" at bounding box center [589, 234] width 313 height 18
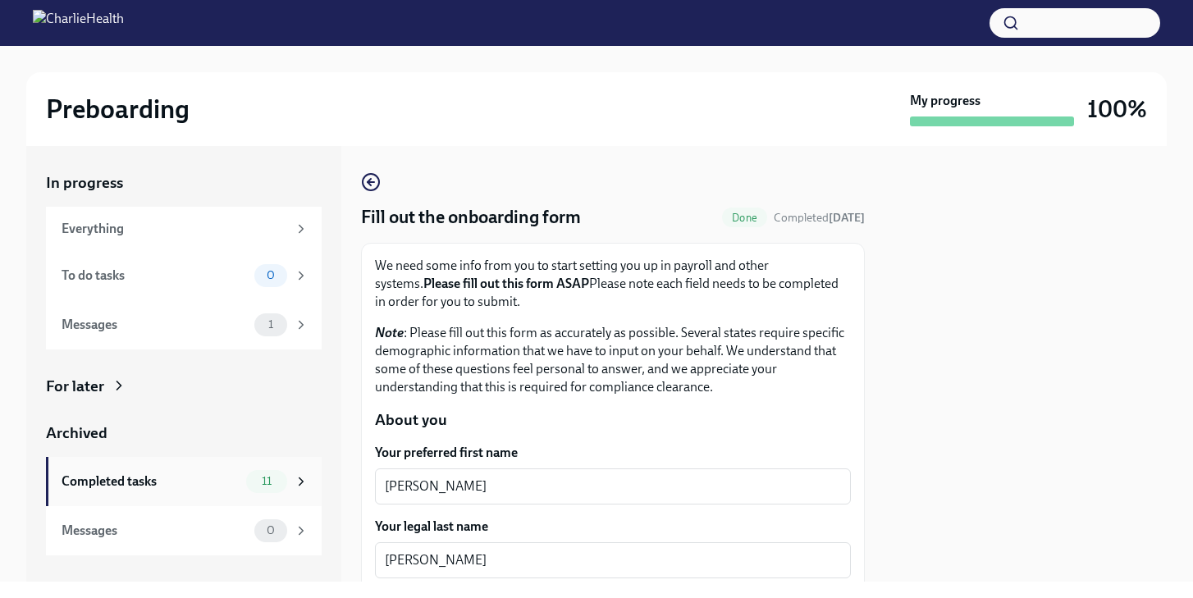
click at [130, 476] on div "Completed tasks" at bounding box center [151, 482] width 178 height 18
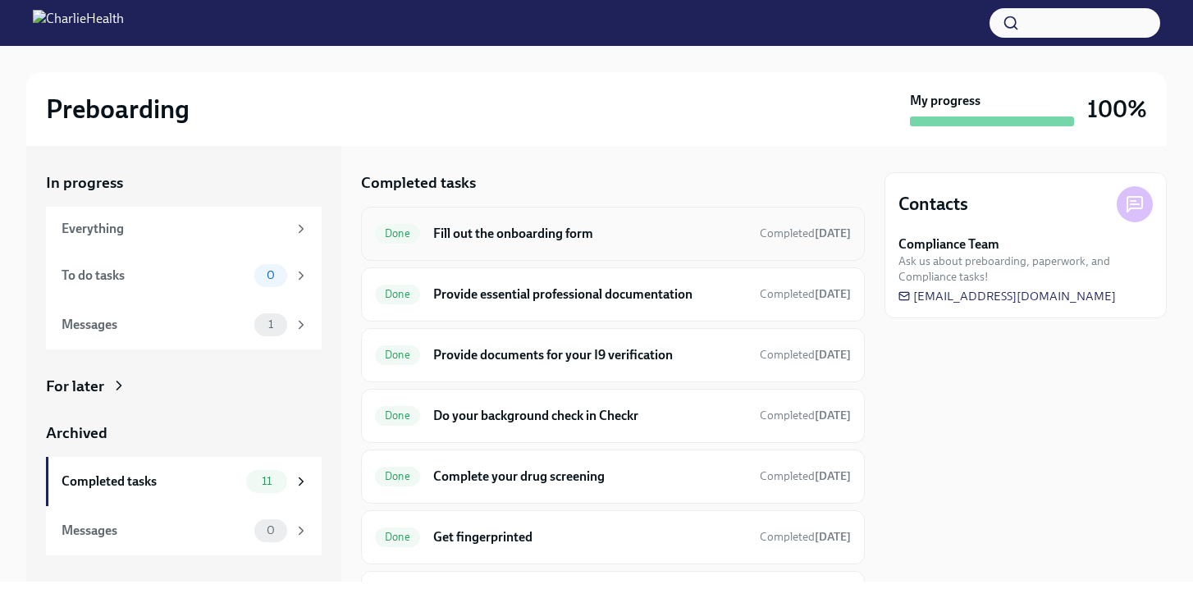
click at [567, 234] on h6 "Fill out the onboarding form" at bounding box center [589, 234] width 313 height 18
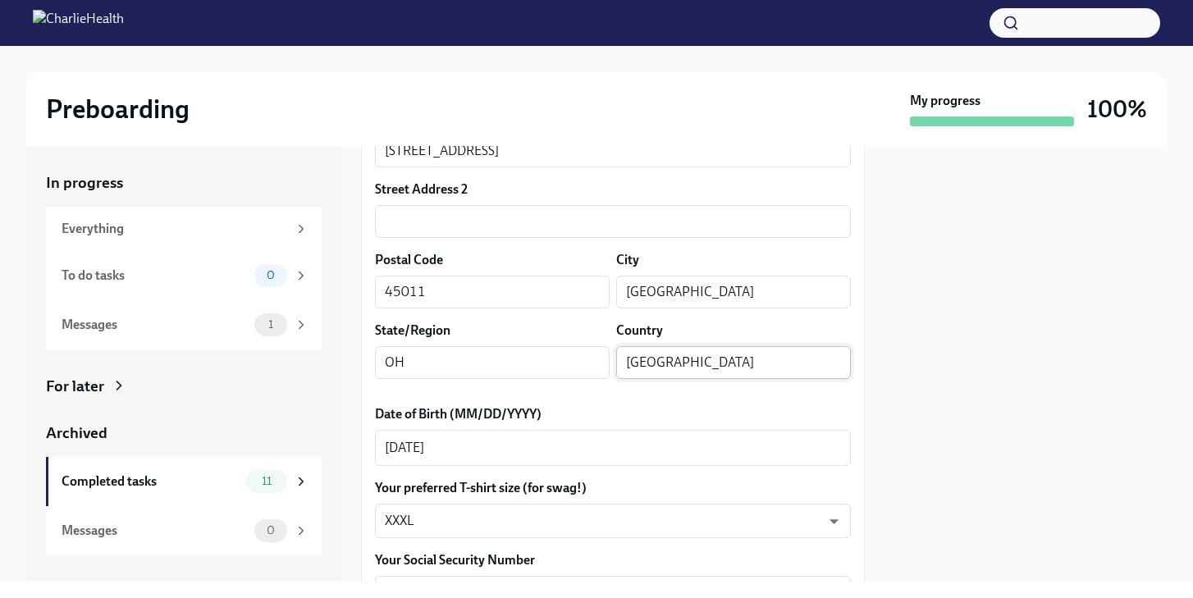
scroll to position [569, 0]
